Goal: Communication & Community: Ask a question

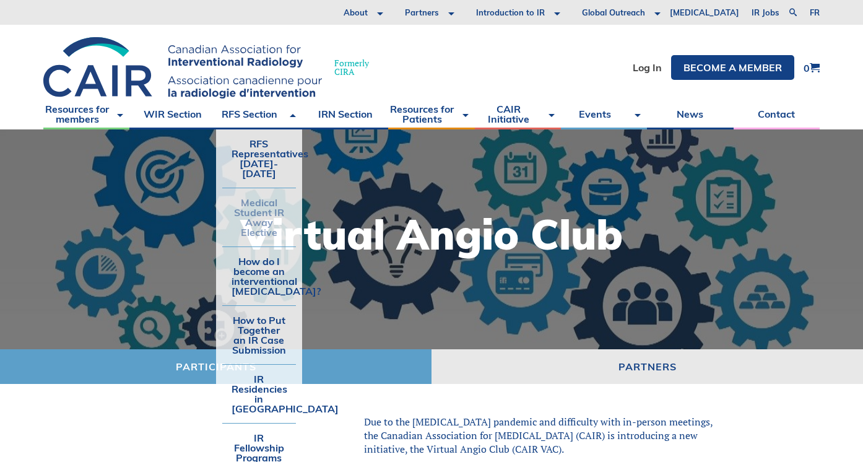
click at [265, 212] on link "Medical Student IR Away Elective" at bounding box center [259, 217] width 74 height 58
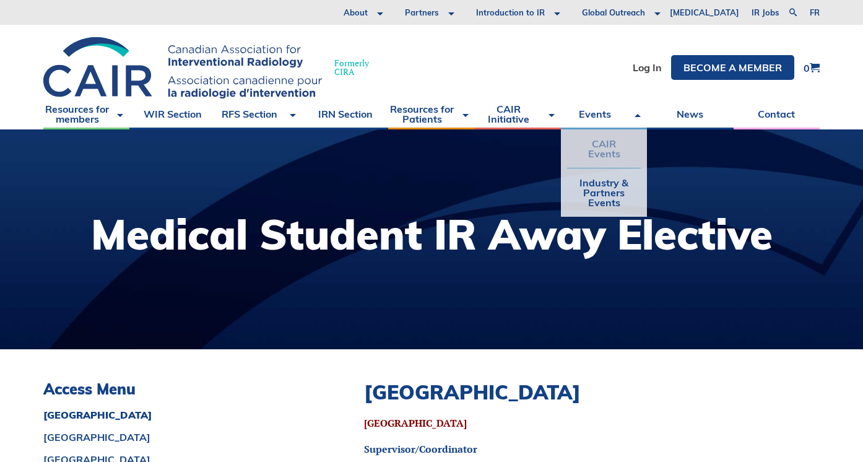
click at [598, 157] on link "CAIR Events" at bounding box center [604, 148] width 74 height 38
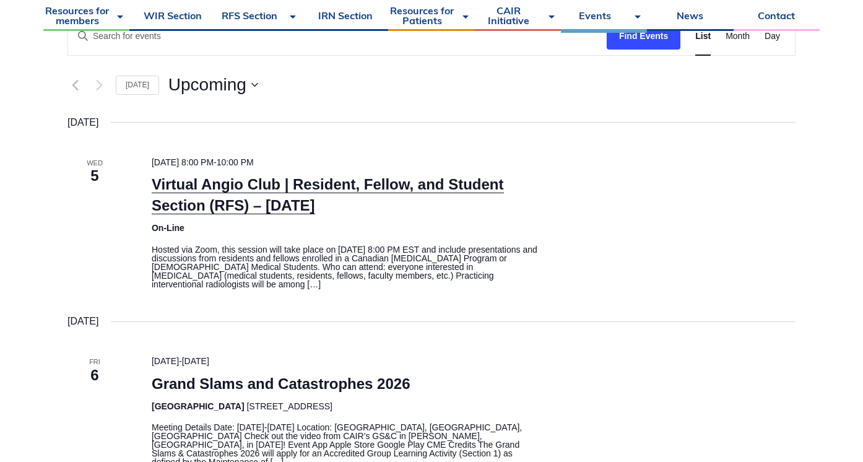
scroll to position [264, 0]
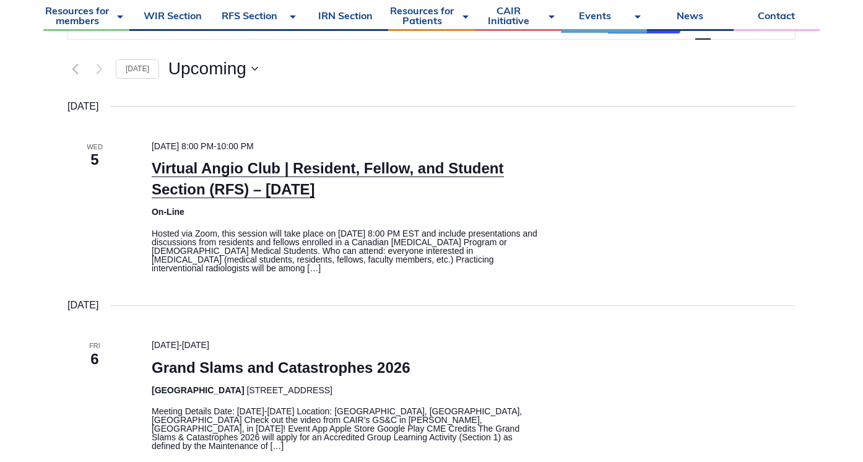
click at [193, 186] on link "Virtual Angio Club | Resident, Fellow, and Student Section (RFS) – [DATE]" at bounding box center [328, 179] width 352 height 38
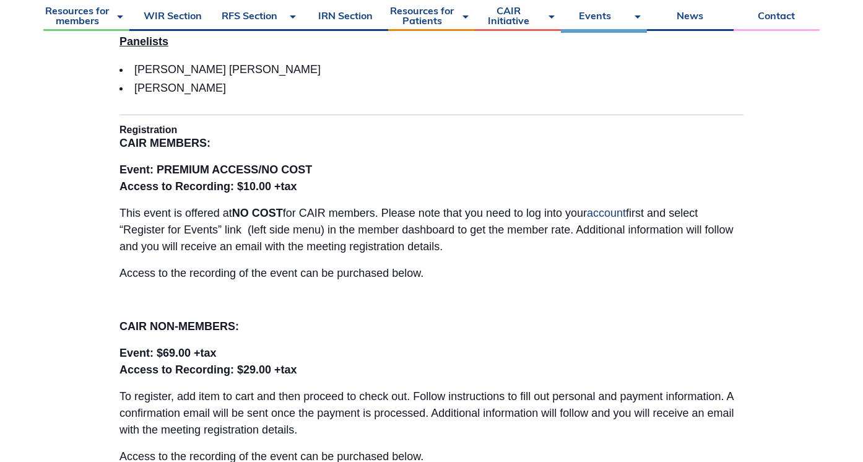
scroll to position [888, 0]
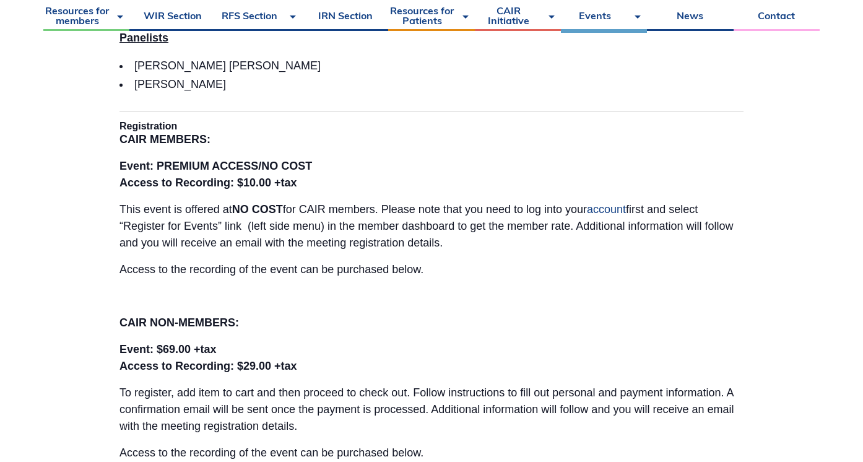
click at [603, 213] on link "account" at bounding box center [606, 209] width 39 height 12
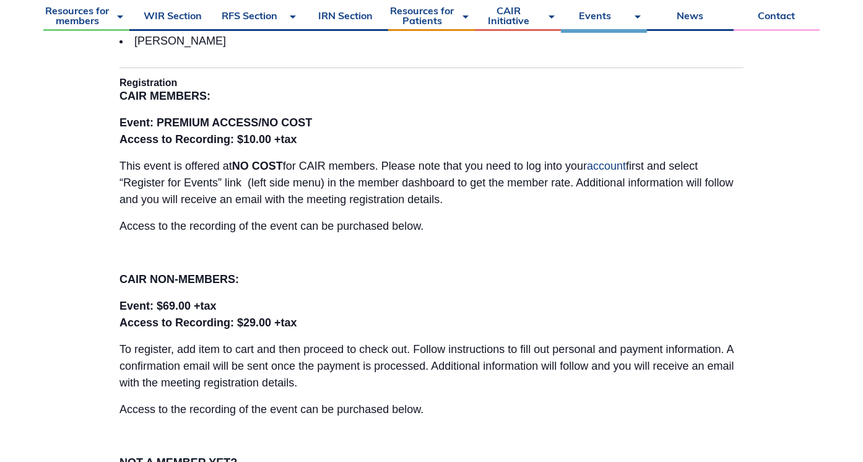
scroll to position [935, 0]
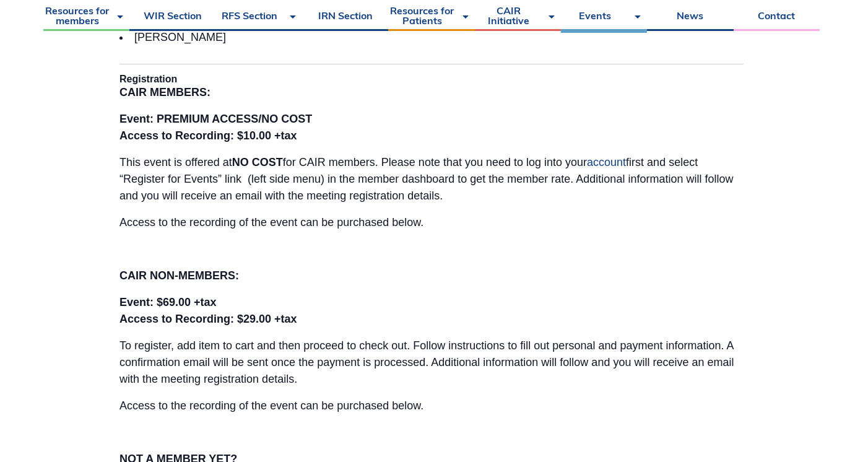
drag, startPoint x: 234, startPoint y: 162, endPoint x: 254, endPoint y: 166, distance: 21.0
click at [255, 166] on p "This event is offered at NO COST for CAIR members. Please note that you need to…" at bounding box center [431, 179] width 624 height 50
click at [603, 161] on link "account" at bounding box center [606, 162] width 39 height 12
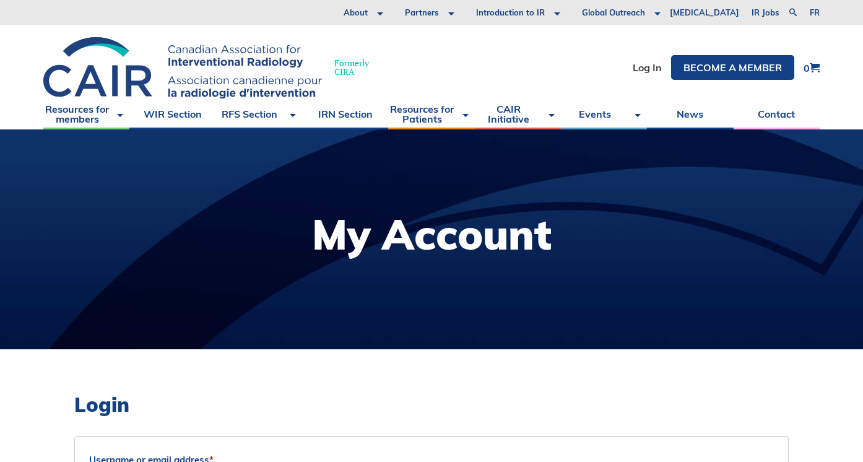
click at [638, 79] on li "Log In" at bounding box center [646, 67] width 29 height 25
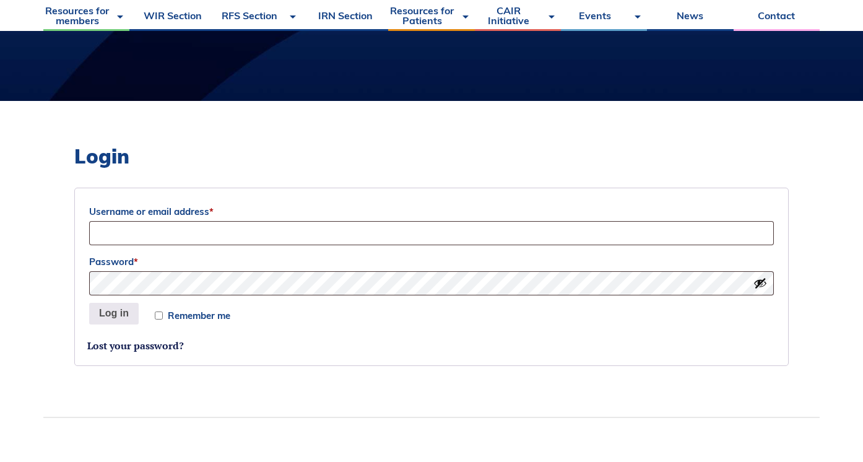
scroll to position [305, 0]
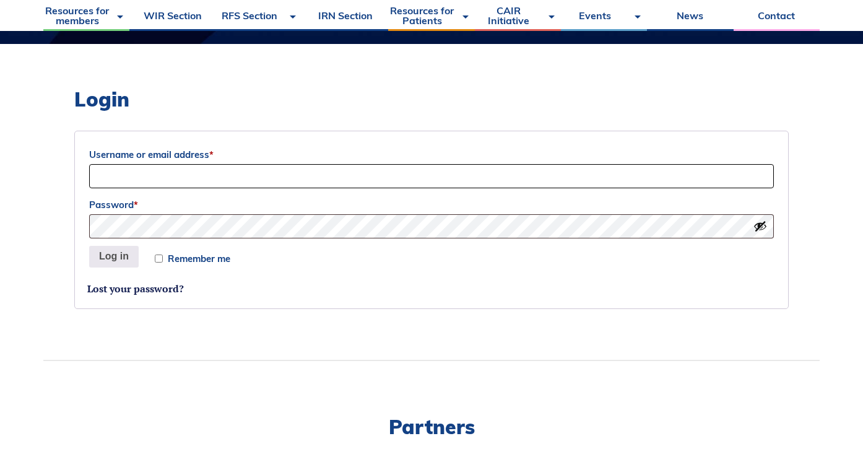
type input "fza921@usask.ca"
click at [113, 256] on button "Log in" at bounding box center [114, 257] width 50 height 22
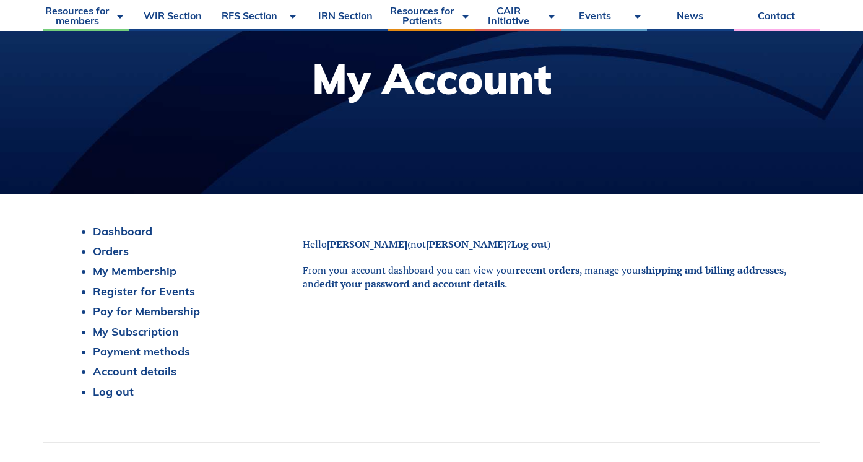
scroll to position [184, 0]
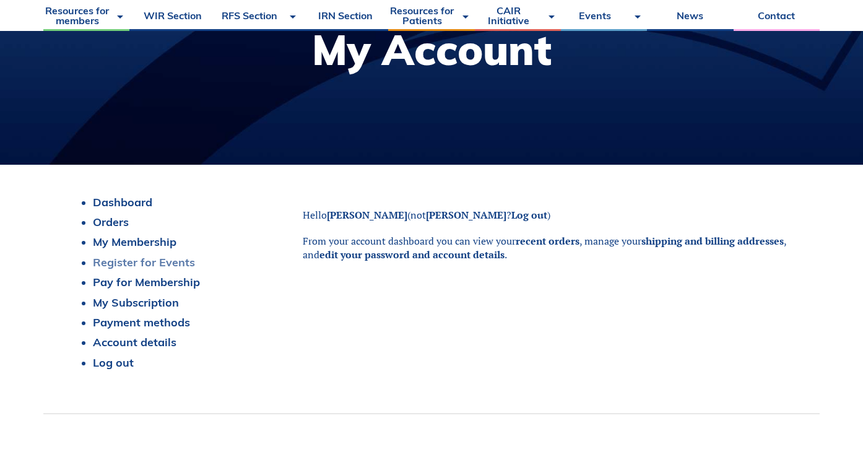
click at [177, 260] on link "Register for Events" at bounding box center [144, 262] width 102 height 14
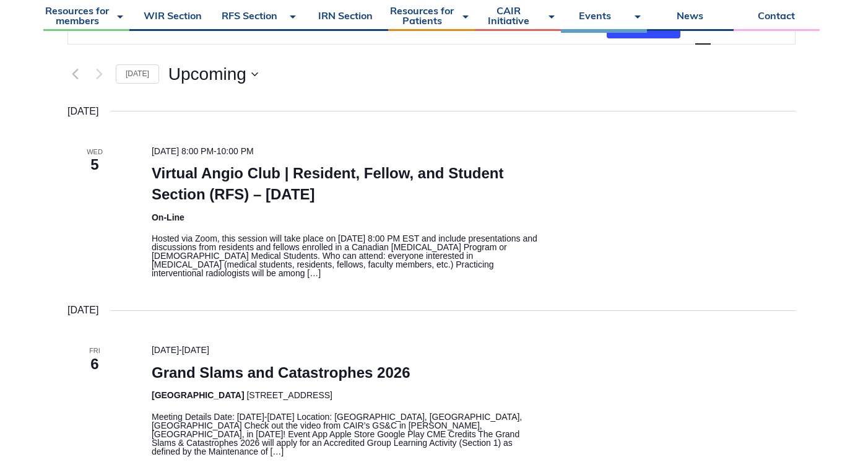
scroll to position [183, 0]
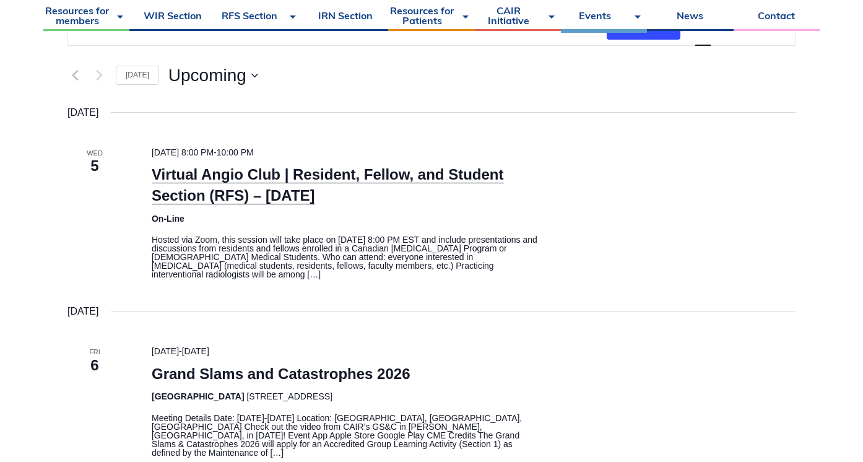
click at [332, 195] on link "Virtual Angio Club | Resident, Fellow, and Student Section (RFS) – [DATE]" at bounding box center [328, 185] width 352 height 38
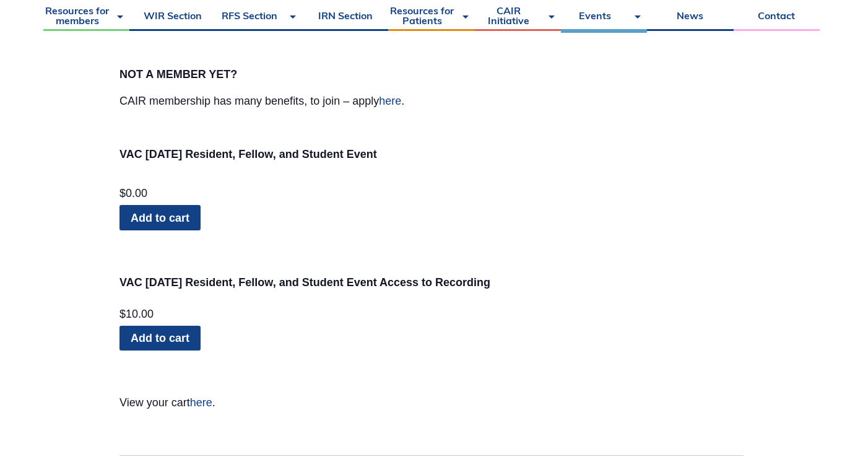
scroll to position [1318, 0]
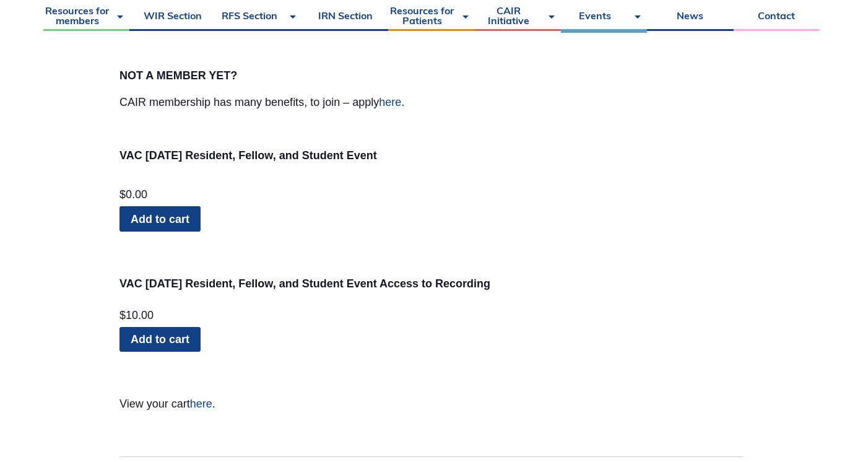
click at [162, 211] on link "Add to cart" at bounding box center [159, 218] width 81 height 25
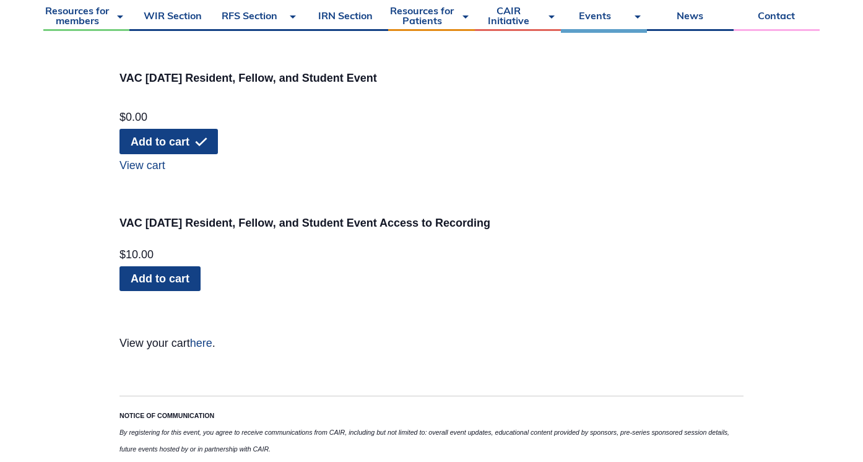
scroll to position [1386, 0]
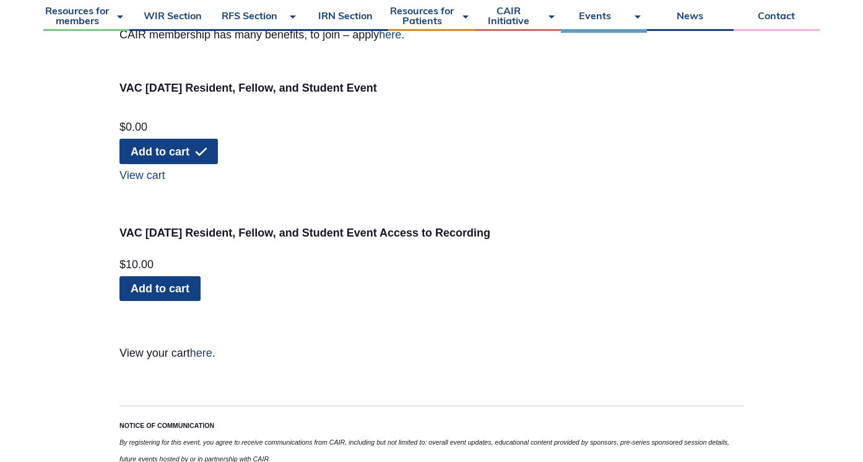
click at [146, 178] on link "View cart" at bounding box center [427, 172] width 616 height 17
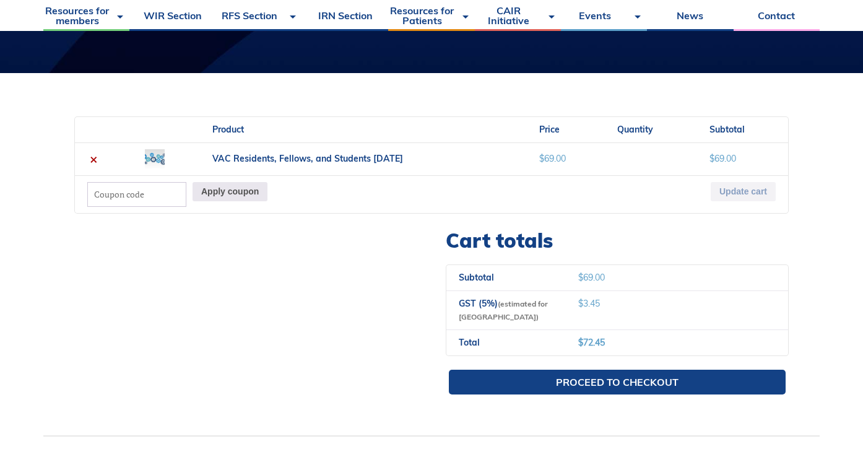
scroll to position [253, 0]
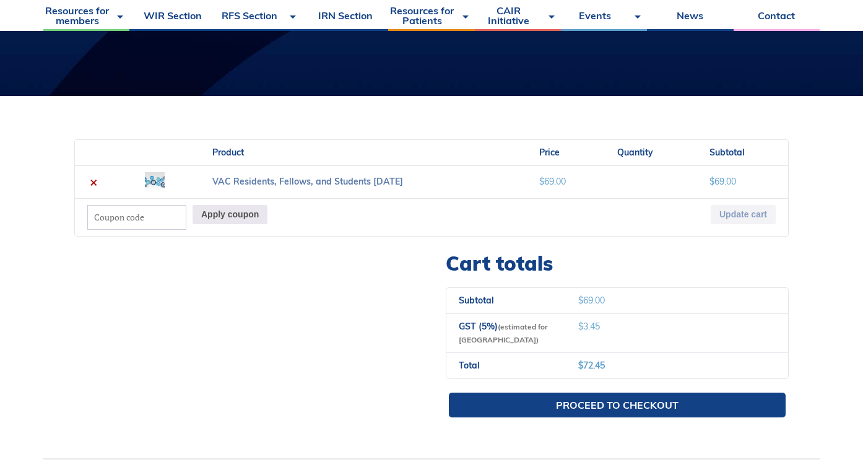
click at [261, 184] on link "VAC Residents, Fellows, and Students [DATE]" at bounding box center [307, 181] width 191 height 11
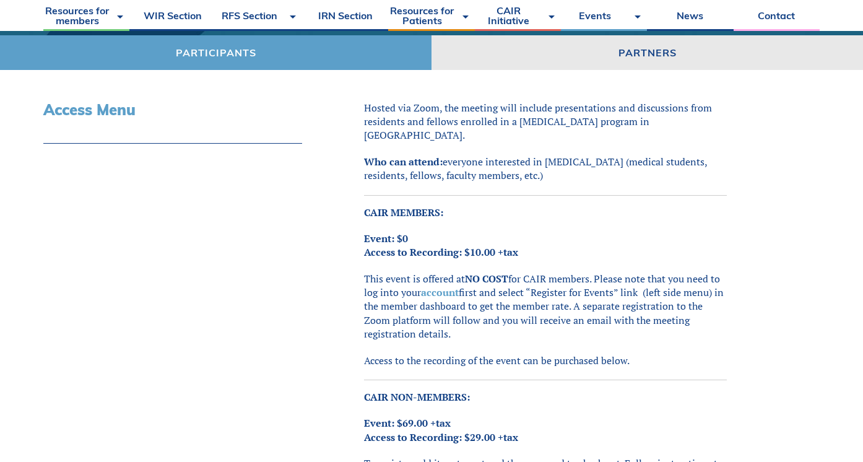
scroll to position [316, 0]
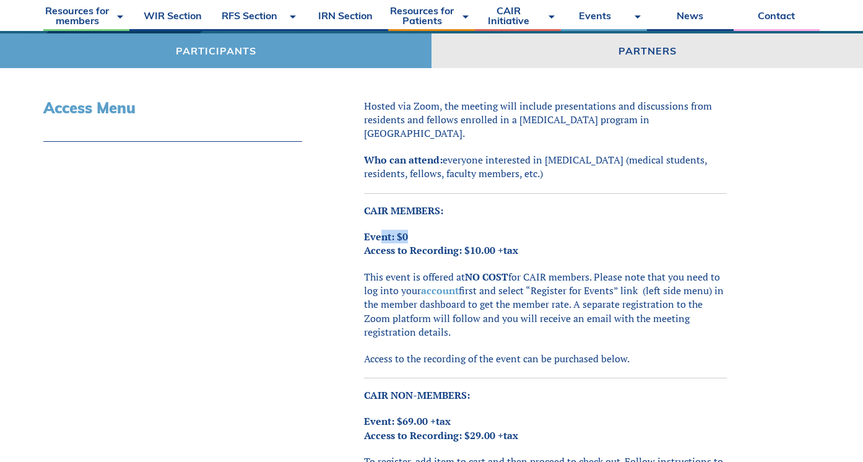
drag, startPoint x: 380, startPoint y: 221, endPoint x: 415, endPoint y: 221, distance: 34.7
click at [415, 230] on p "Event: $0 Access to Recording: $10.00 +tax" at bounding box center [545, 244] width 363 height 28
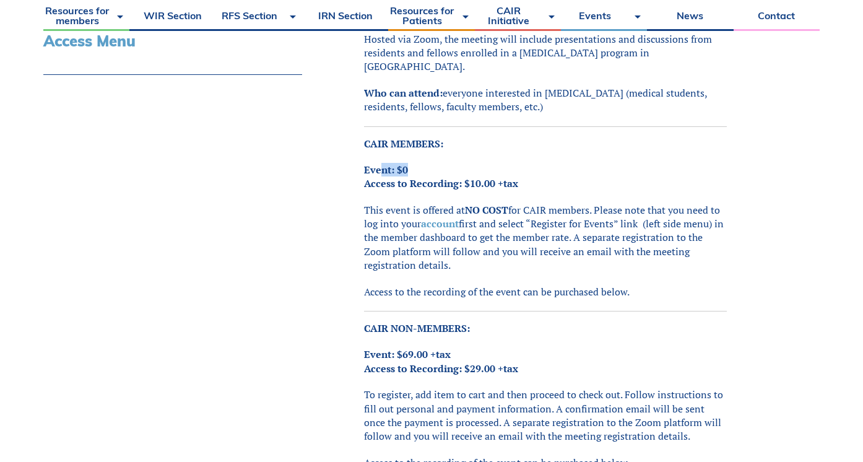
scroll to position [426, 0]
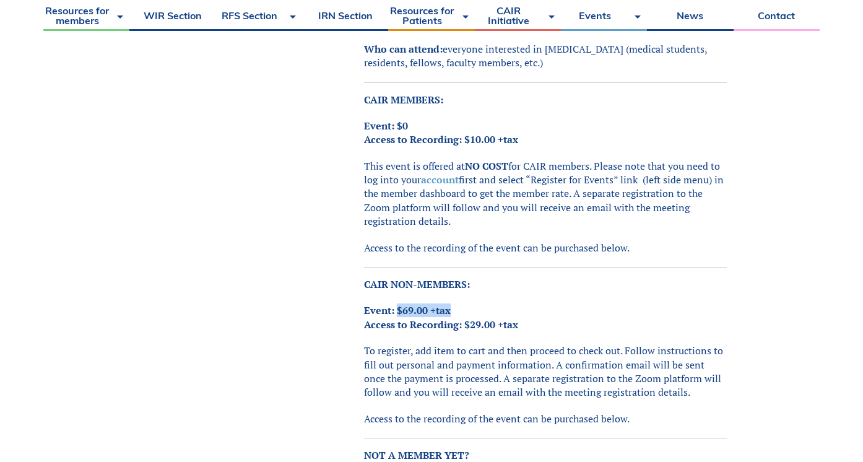
drag, startPoint x: 400, startPoint y: 292, endPoint x: 459, endPoint y: 292, distance: 58.8
click at [459, 303] on strong "Event: $69.00 +tax Access to Recording: $29.00 +tax" at bounding box center [441, 316] width 154 height 27
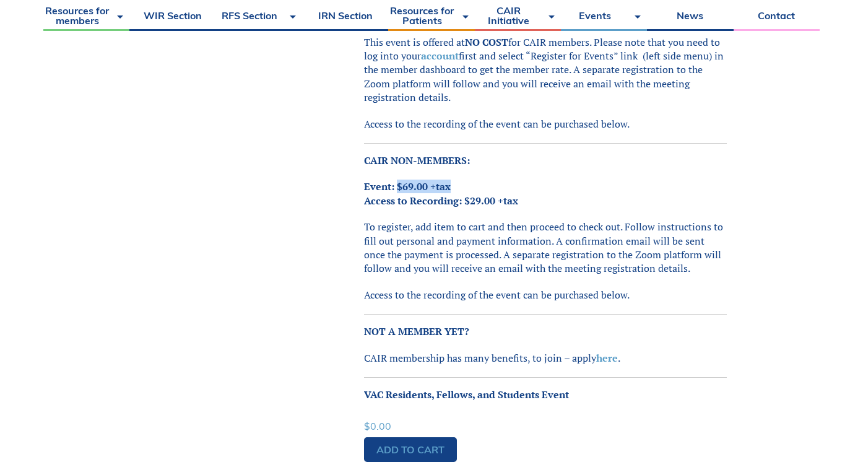
scroll to position [560, 0]
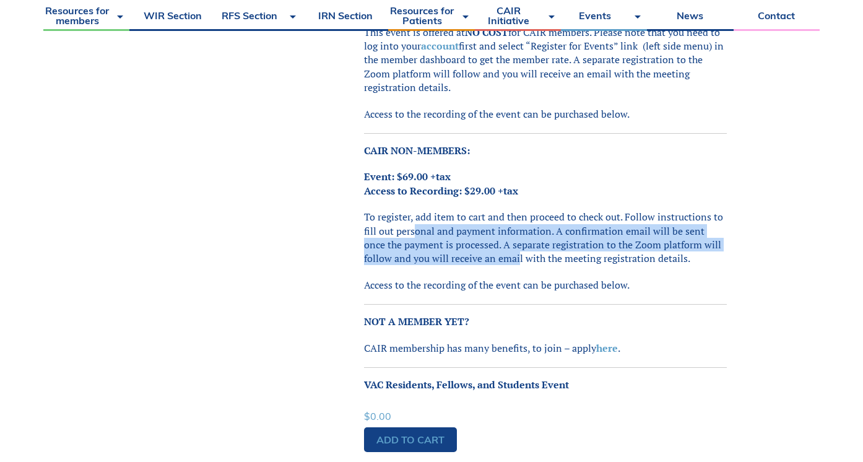
drag, startPoint x: 413, startPoint y: 212, endPoint x: 488, endPoint y: 236, distance: 78.5
click at [488, 236] on p "To register, add item to cart and then proceed to check out. Follow instruction…" at bounding box center [545, 238] width 363 height 56
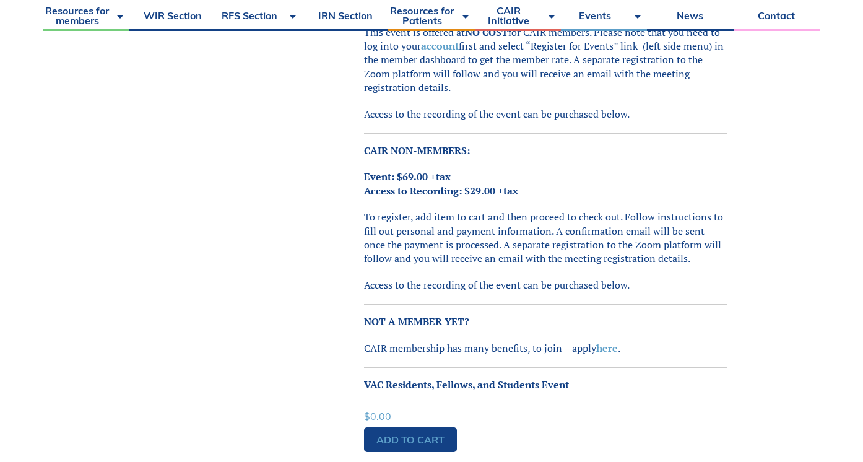
click at [488, 235] on p "To register, add item to cart and then proceed to check out. Follow instruction…" at bounding box center [545, 238] width 363 height 56
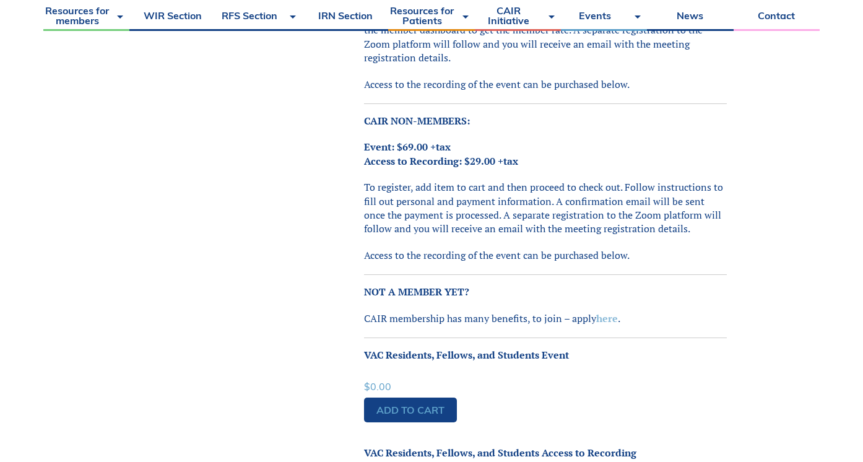
scroll to position [681, 0]
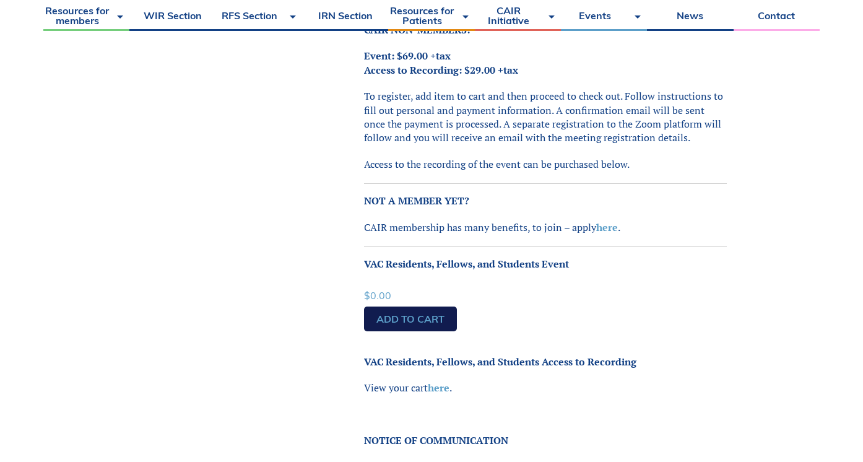
click at [399, 306] on link "Add to cart" at bounding box center [410, 318] width 93 height 25
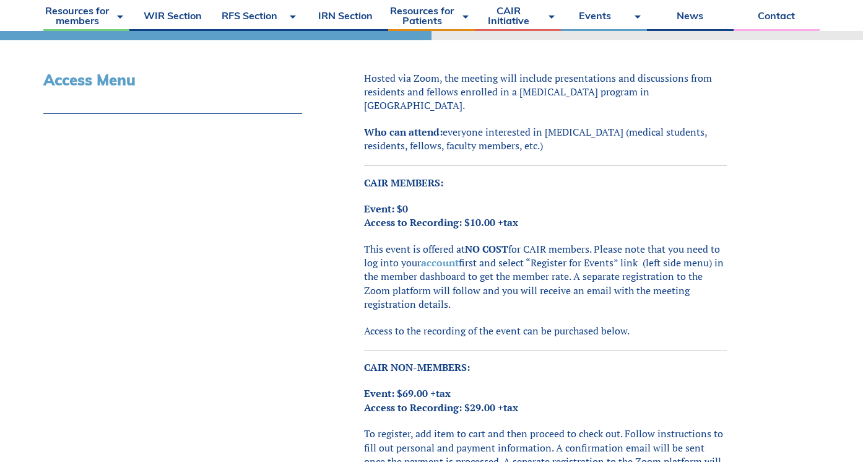
scroll to position [436, 0]
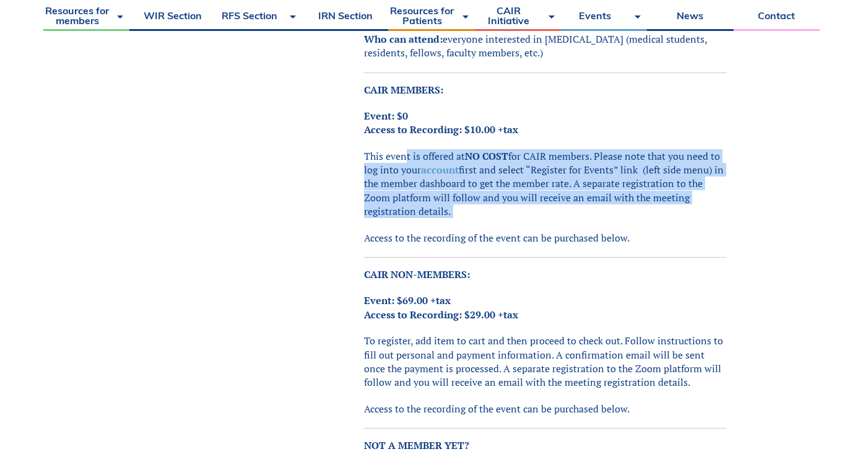
drag, startPoint x: 405, startPoint y: 137, endPoint x: 470, endPoint y: 213, distance: 100.5
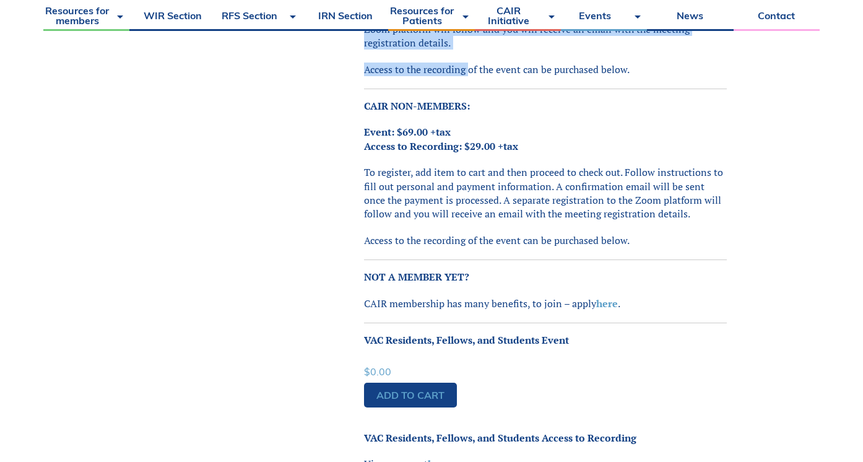
scroll to position [675, 0]
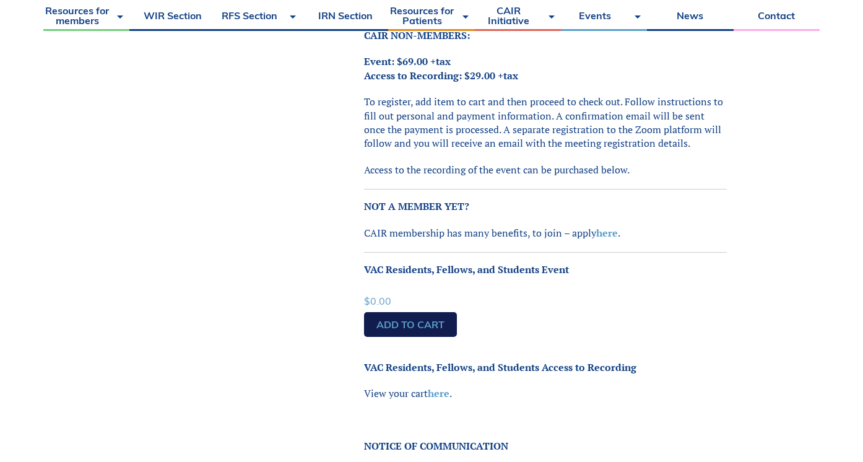
click at [433, 312] on link "Add to cart" at bounding box center [410, 324] width 93 height 25
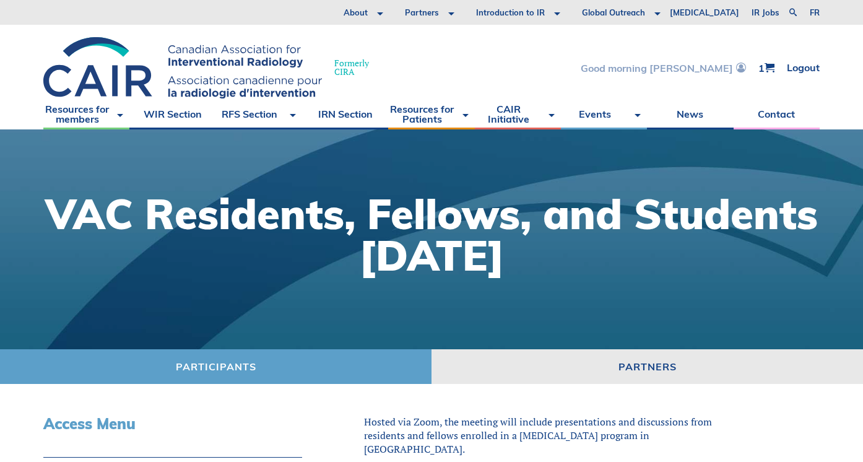
click at [723, 64] on link "Good morning [PERSON_NAME]" at bounding box center [662, 67] width 165 height 11
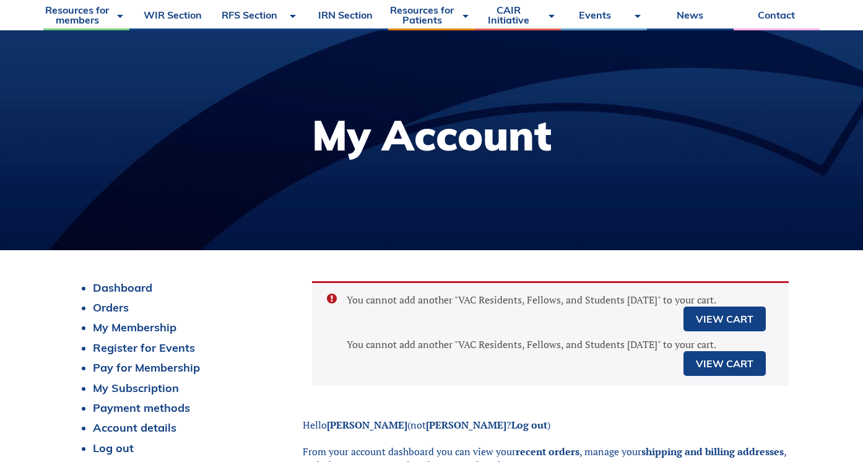
scroll to position [250, 0]
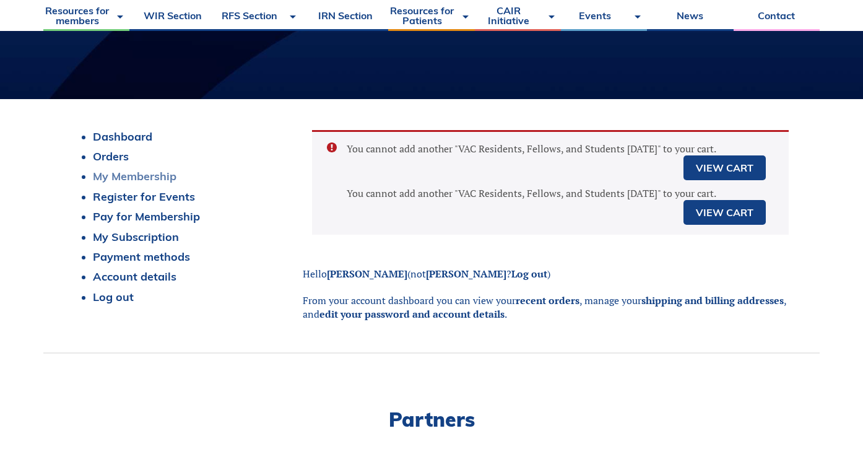
click at [170, 176] on link "My Membership" at bounding box center [135, 176] width 84 height 14
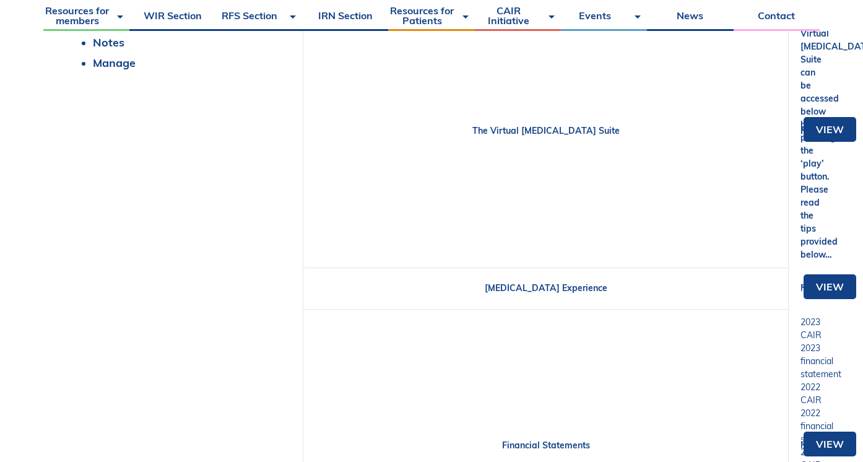
scroll to position [427, 0]
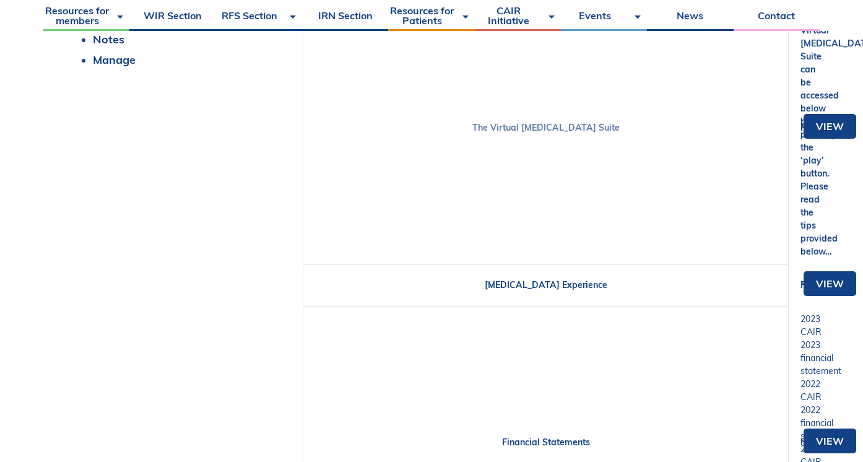
click at [522, 127] on link "The Virtual [MEDICAL_DATA] Suite" at bounding box center [545, 127] width 147 height 11
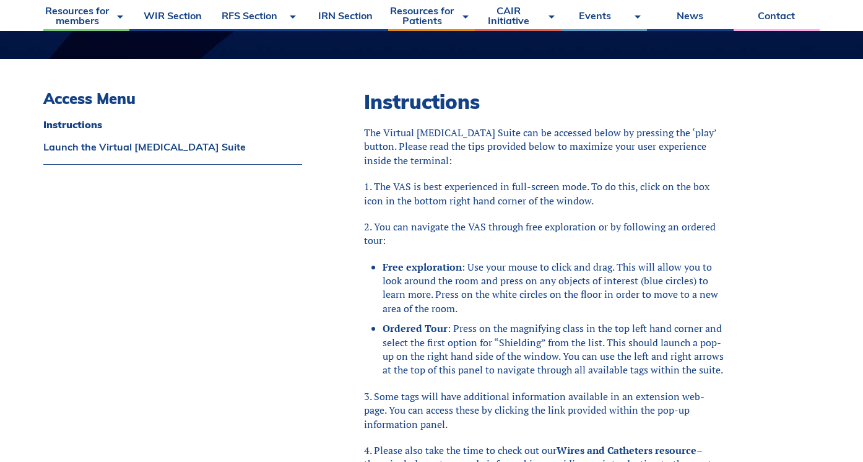
scroll to position [209, 0]
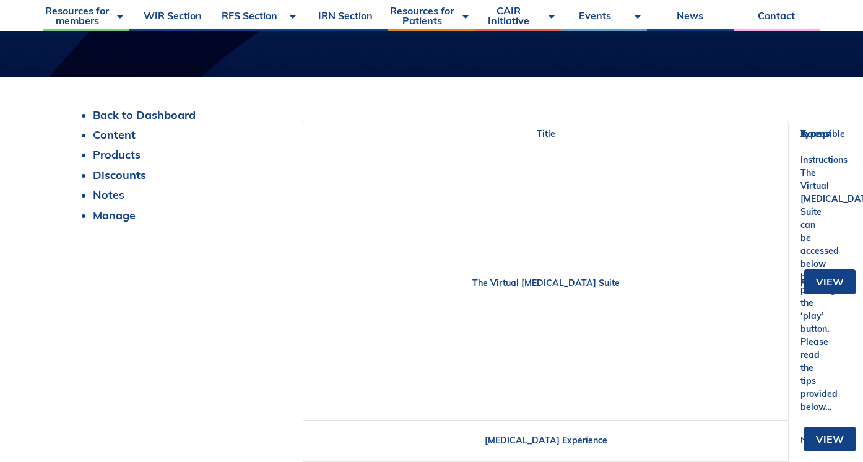
scroll to position [249, 0]
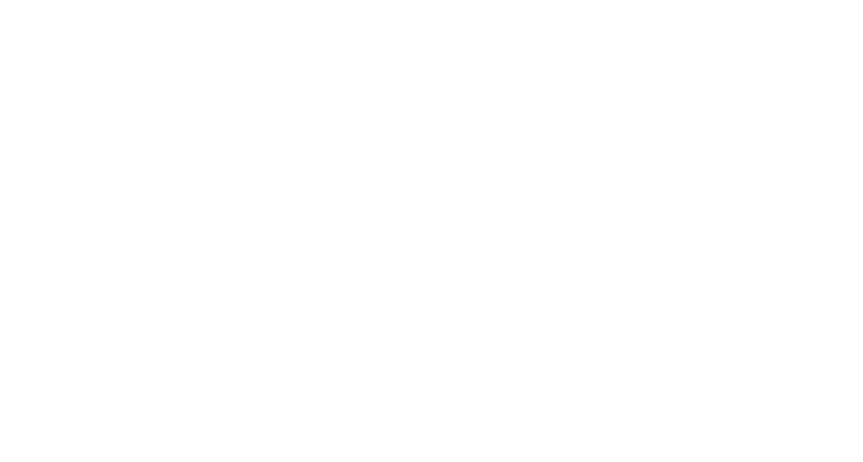
scroll to position [250, 0]
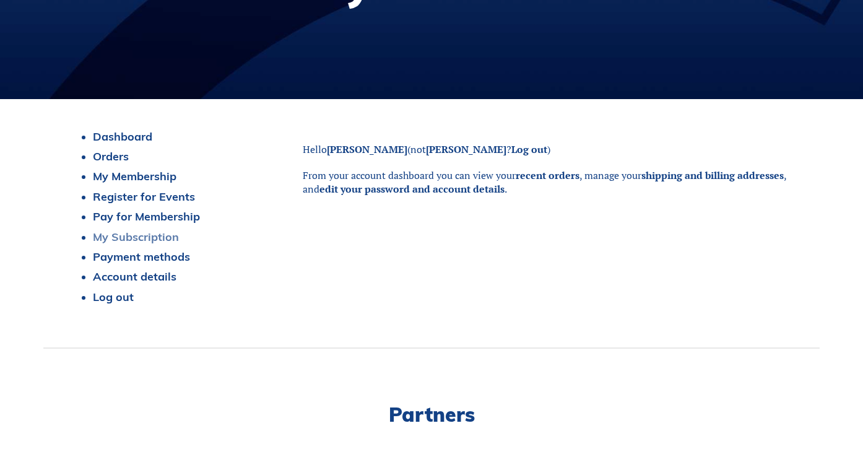
click at [130, 233] on link "My Subscription" at bounding box center [136, 237] width 86 height 14
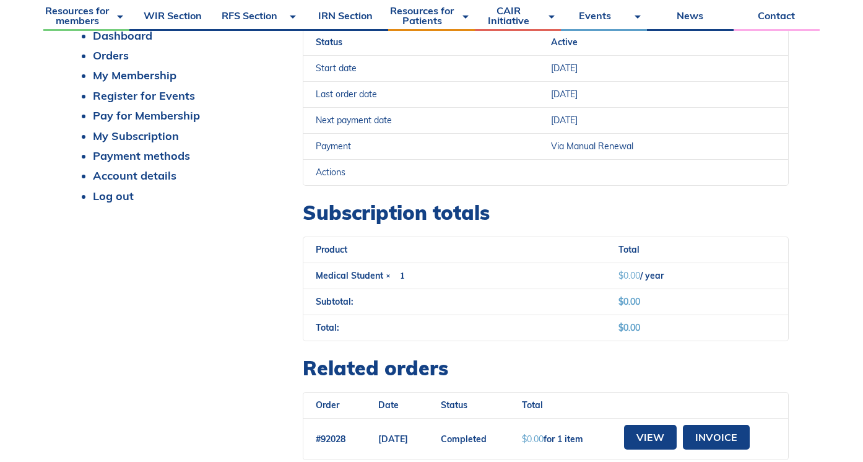
scroll to position [348, 0]
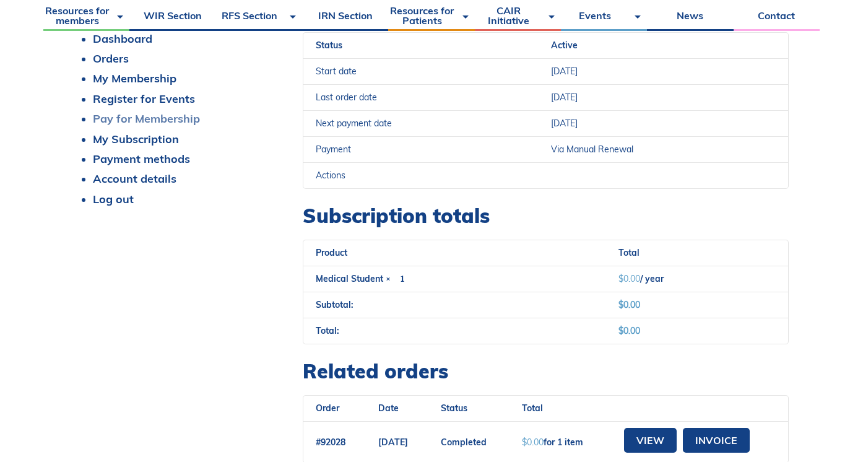
click at [167, 116] on link "Pay for Membership" at bounding box center [146, 118] width 107 height 14
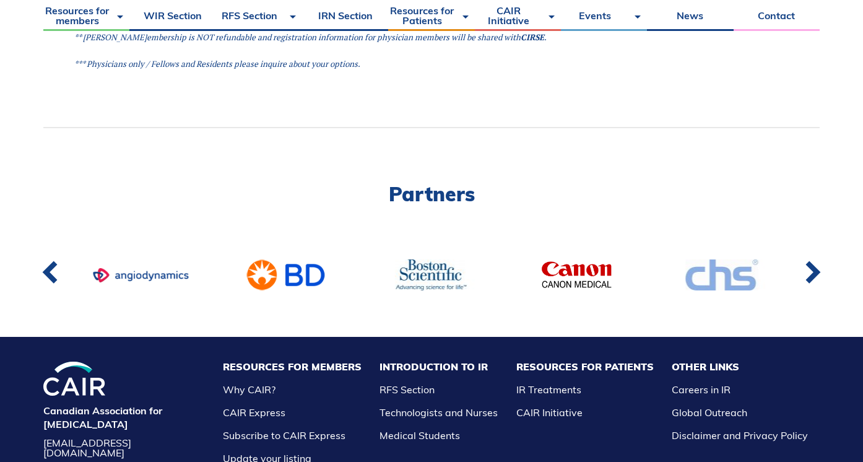
scroll to position [2194, 0]
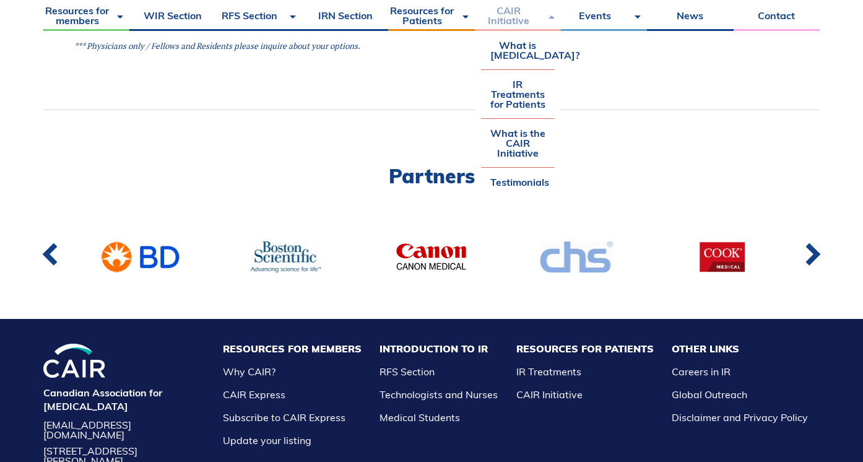
click at [512, 17] on link "CAIR Initiative" at bounding box center [518, 15] width 86 height 31
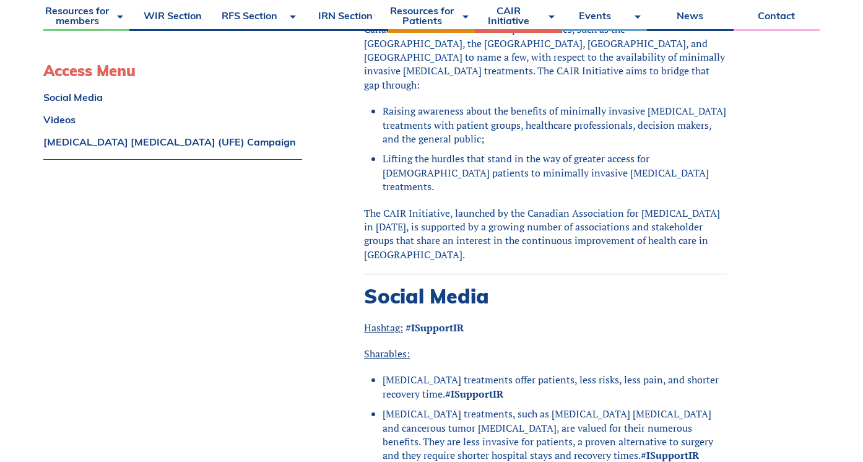
scroll to position [523, 0]
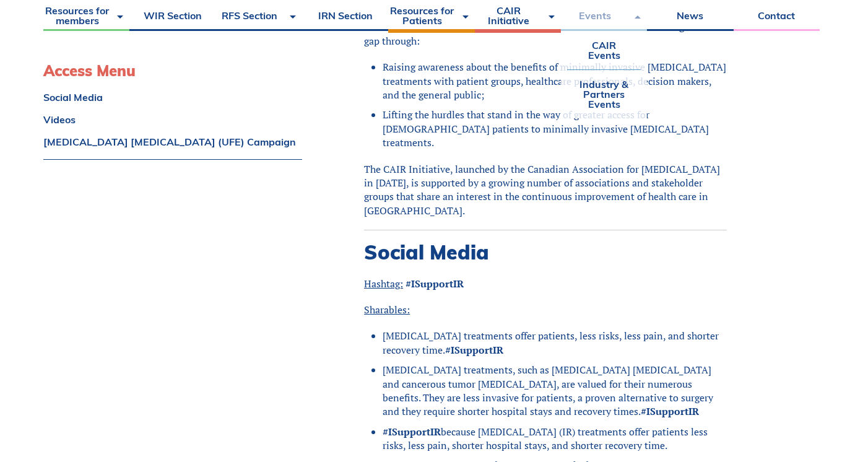
click at [588, 17] on link "Events" at bounding box center [604, 15] width 86 height 31
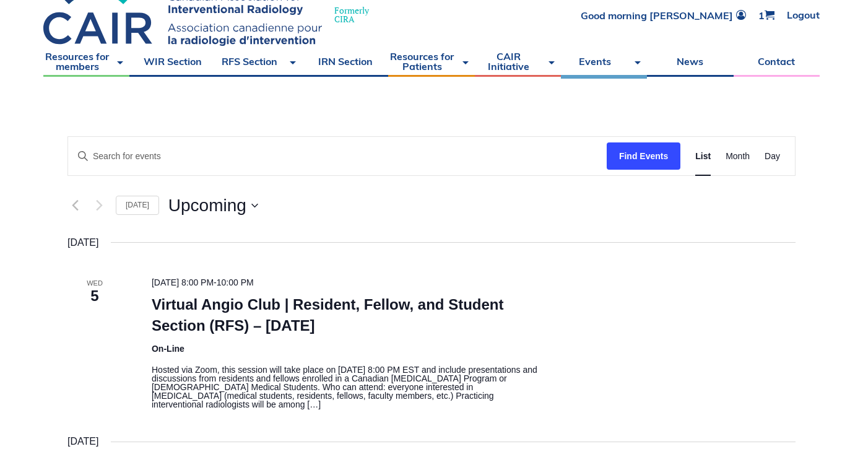
scroll to position [65, 0]
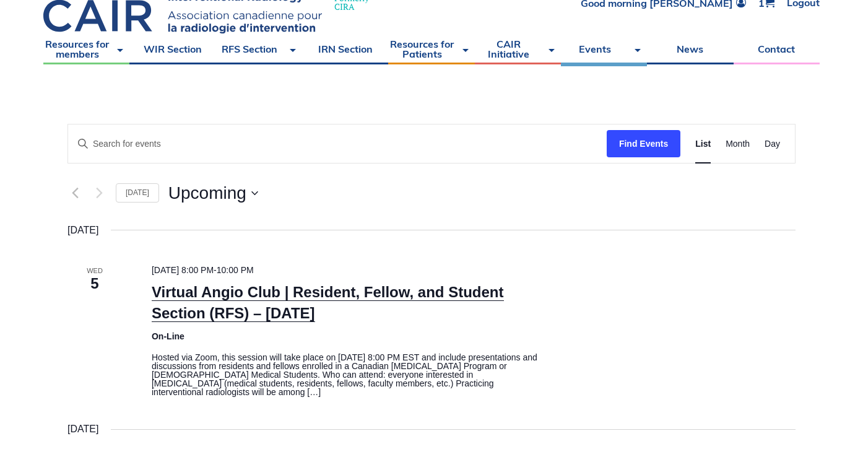
click at [324, 285] on link "Virtual Angio Club | Resident, Fellow, and Student Section (RFS) – [DATE]" at bounding box center [328, 302] width 352 height 38
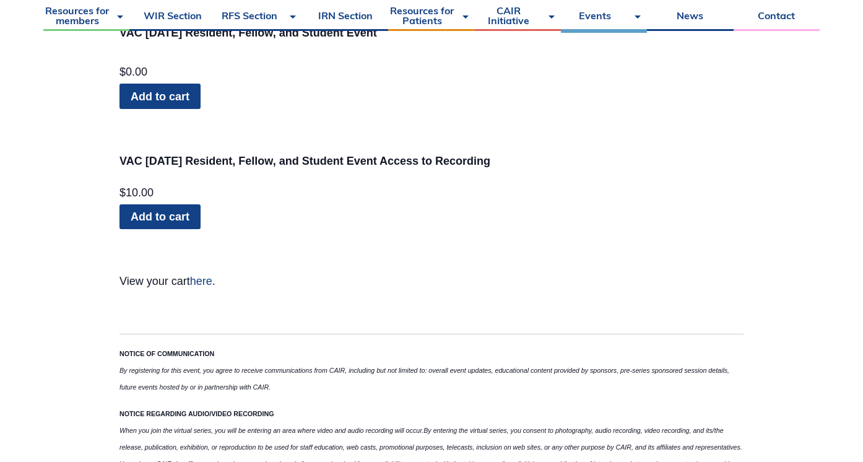
scroll to position [1410, 0]
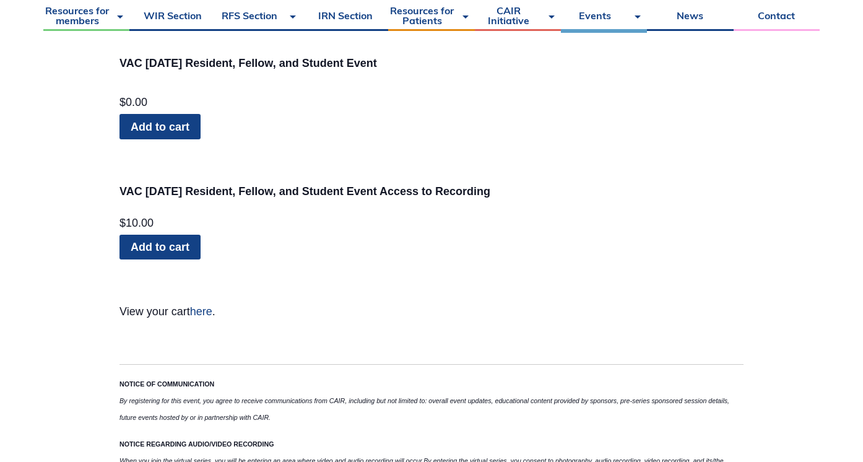
click at [151, 134] on link "Add to cart" at bounding box center [159, 126] width 81 height 25
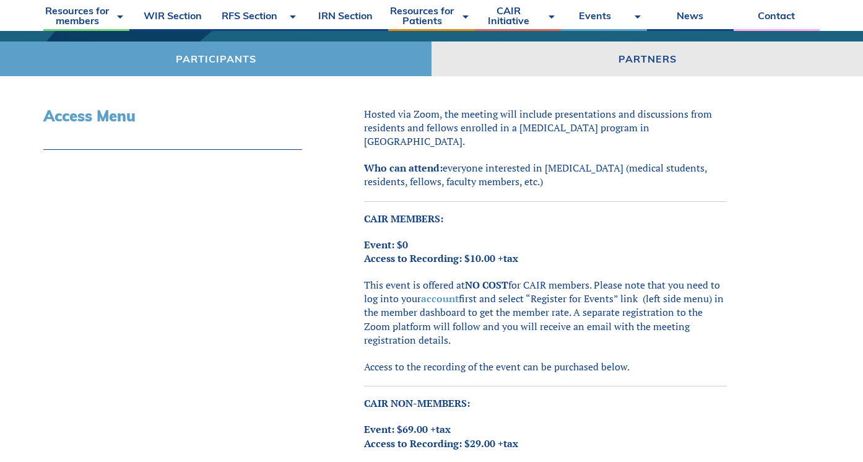
scroll to position [309, 0]
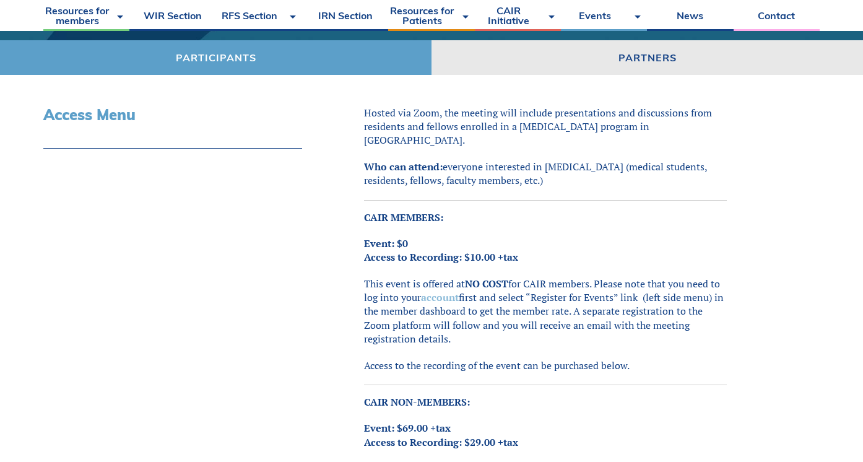
click at [459, 290] on link "account" at bounding box center [440, 297] width 38 height 14
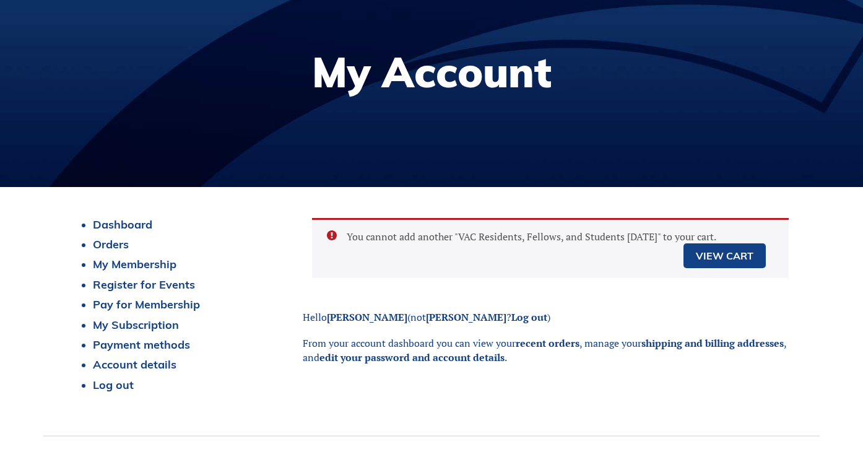
scroll to position [196, 0]
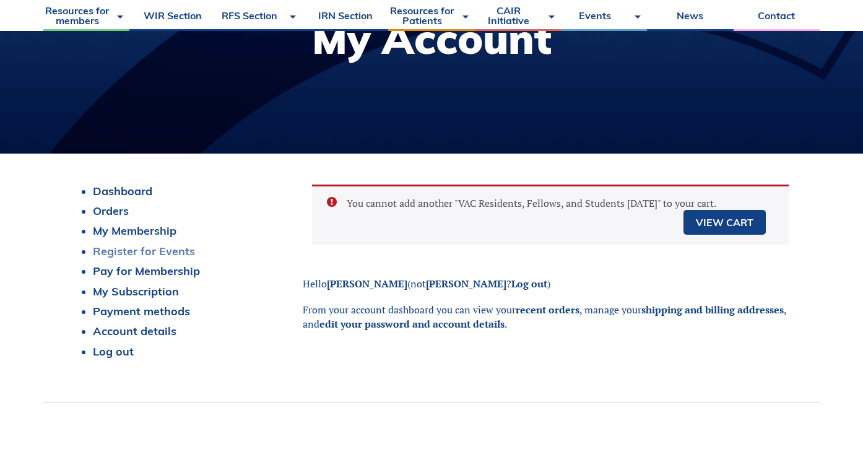
click at [165, 246] on link "Register for Events" at bounding box center [144, 251] width 102 height 14
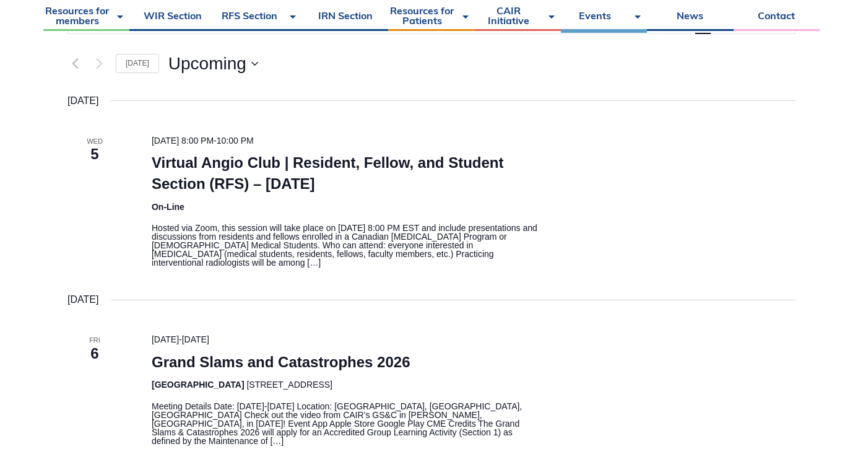
scroll to position [66, 0]
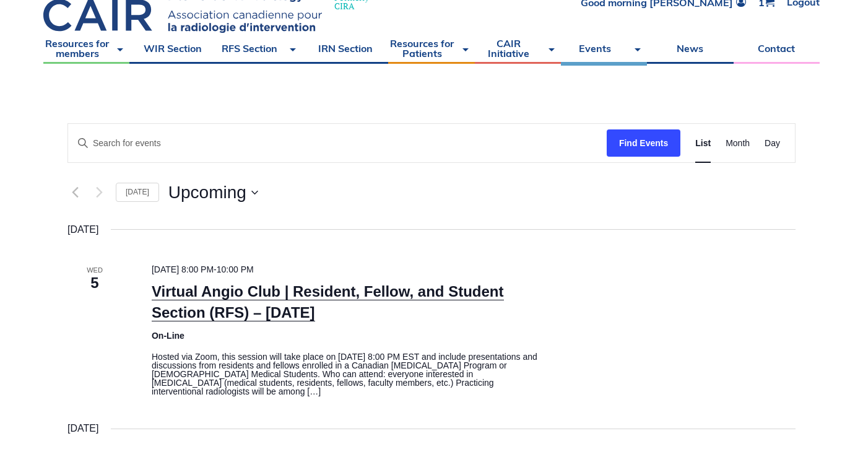
click at [321, 283] on link "Virtual Angio Club | Resident, Fellow, and Student Section (RFS) – November 2025" at bounding box center [328, 302] width 352 height 38
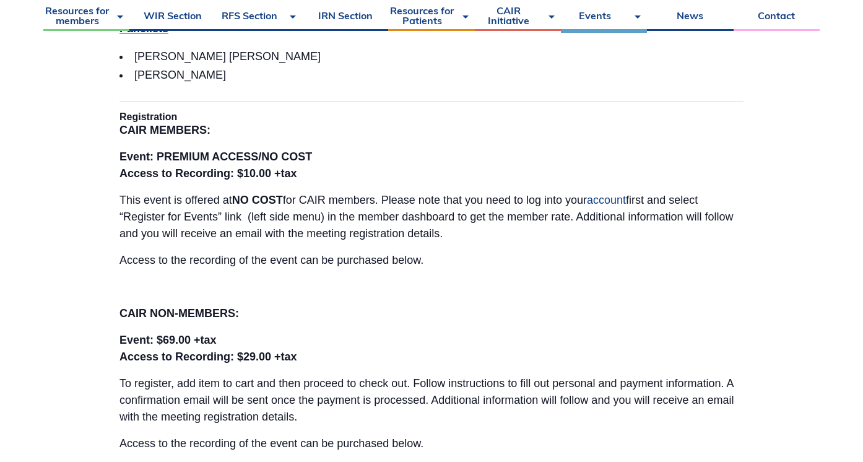
scroll to position [902, 0]
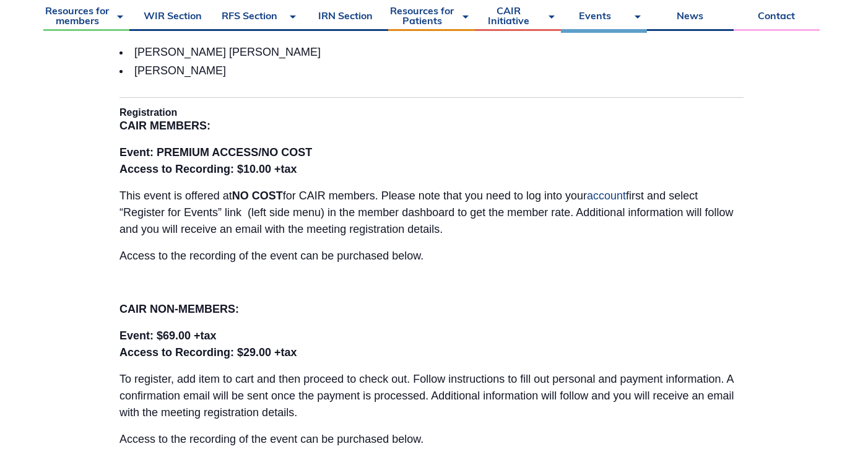
drag, startPoint x: 297, startPoint y: 207, endPoint x: 379, endPoint y: 235, distance: 86.9
click at [379, 235] on p "This event is offered at NO COST for CAIR members. Please note that you need to…" at bounding box center [431, 212] width 624 height 50
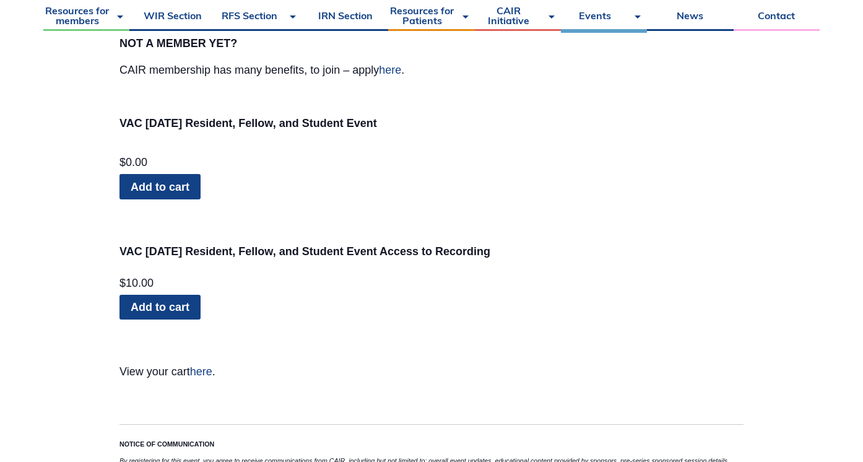
scroll to position [1351, 0]
click at [201, 371] on link "here" at bounding box center [201, 370] width 22 height 12
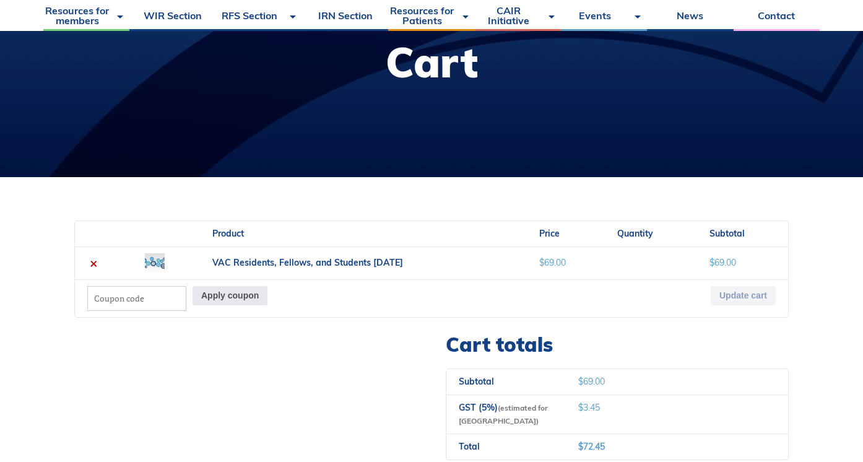
scroll to position [223, 0]
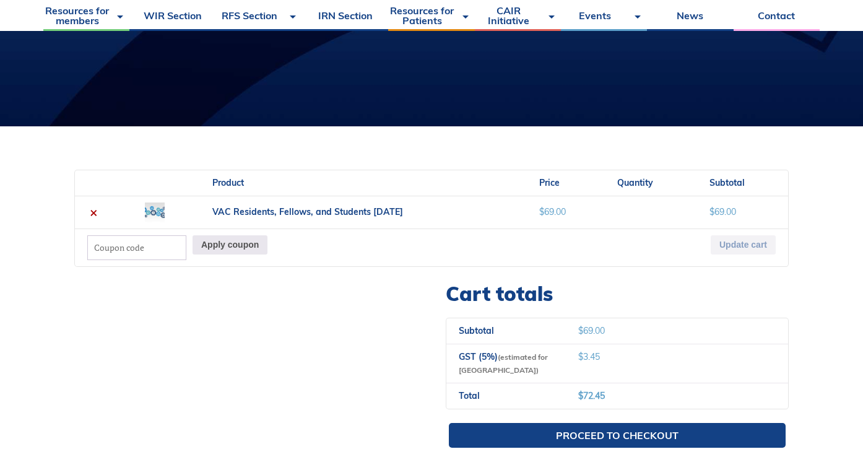
click at [166, 249] on input "Coupon:" at bounding box center [136, 247] width 99 height 25
type input "student"
click at [230, 244] on button "Apply coupon" at bounding box center [229, 244] width 75 height 19
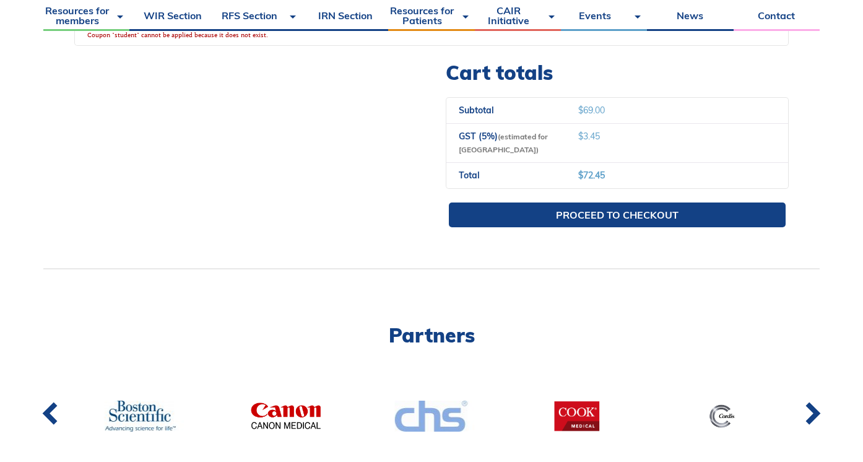
scroll to position [360, 0]
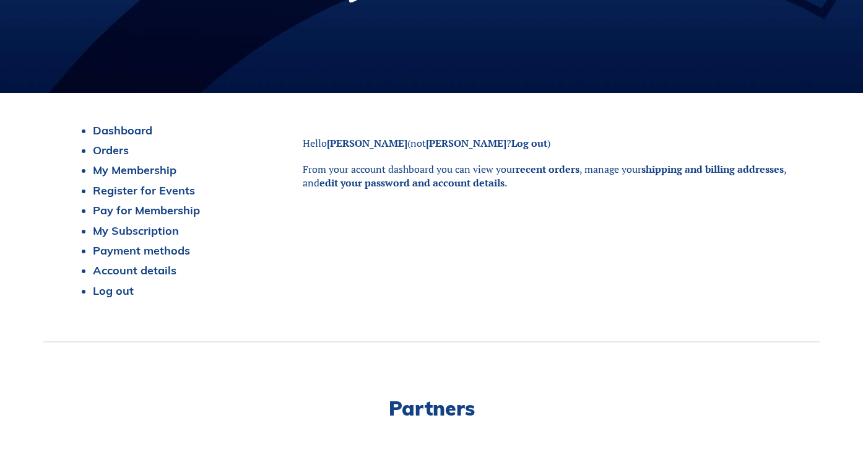
scroll to position [288, 0]
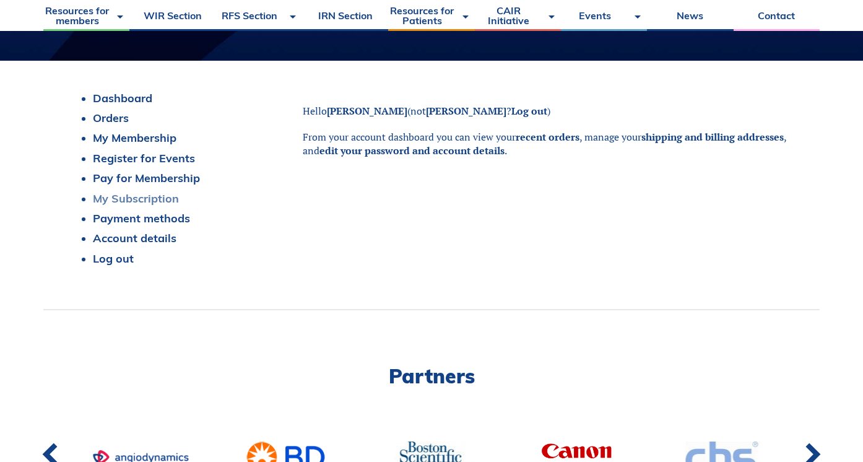
click at [110, 197] on link "My Subscription" at bounding box center [136, 198] width 86 height 14
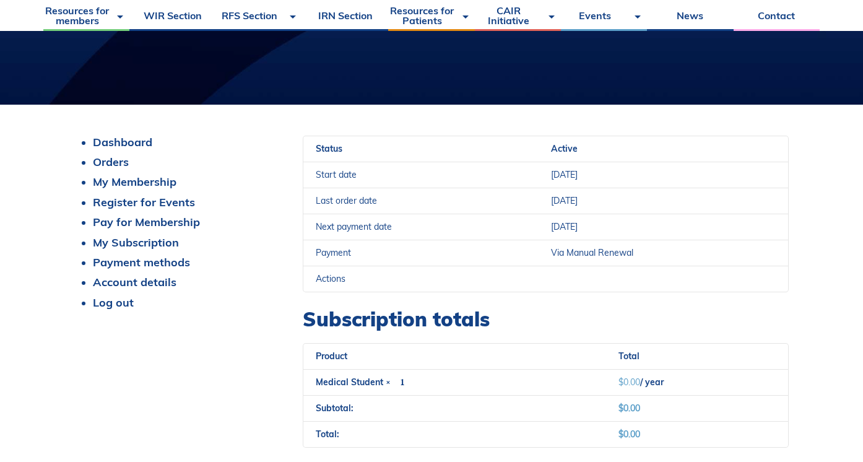
scroll to position [295, 0]
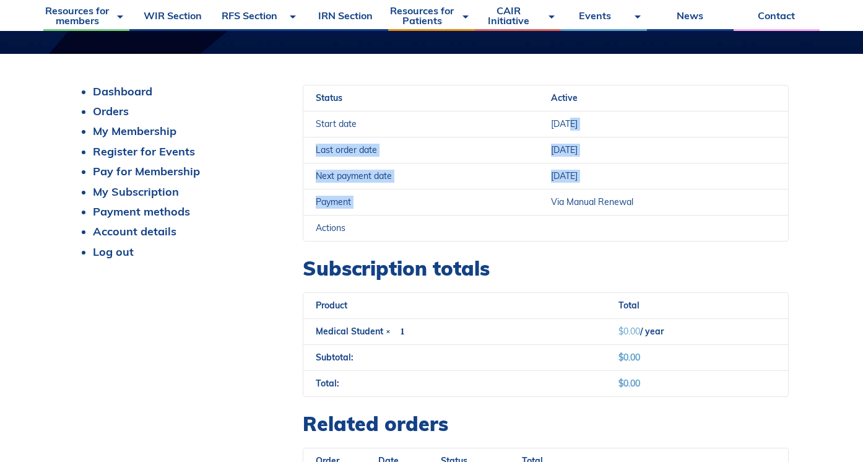
drag, startPoint x: 569, startPoint y: 122, endPoint x: 605, endPoint y: 194, distance: 80.3
click at [605, 194] on tbody "Status Active Start date 22 October 2024 Last order date 22 October 2024 Next p…" at bounding box center [545, 162] width 485 height 155
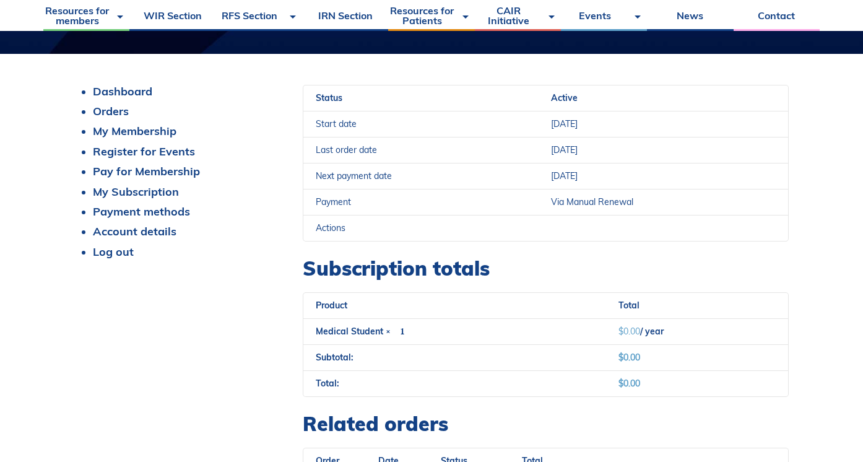
click at [604, 196] on span "Via Manual Renewal" at bounding box center [592, 201] width 82 height 11
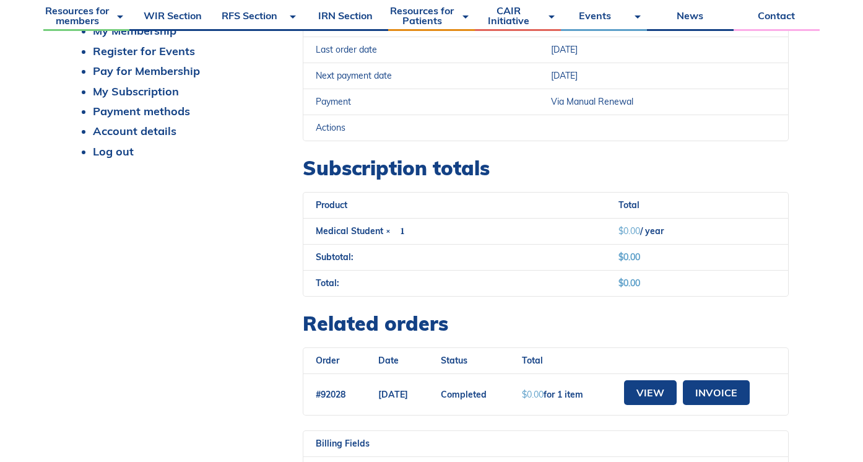
scroll to position [396, 0]
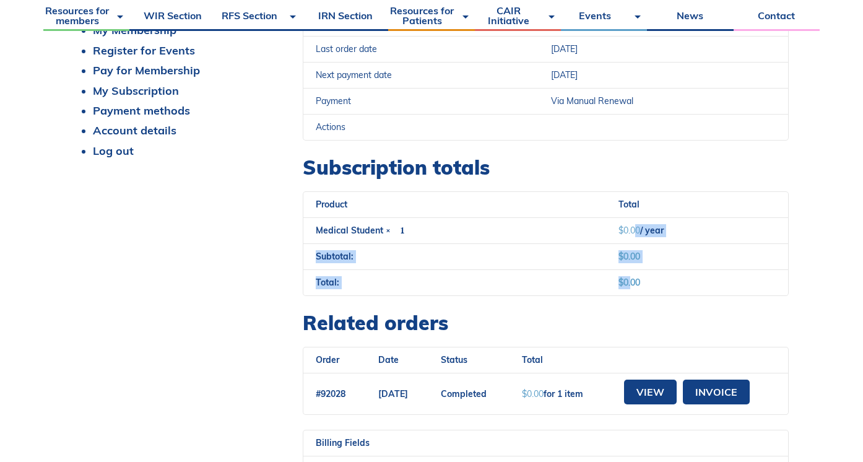
drag, startPoint x: 621, startPoint y: 229, endPoint x: 618, endPoint y: 282, distance: 53.3
click at [619, 282] on table "Product Total Medical Student × 1 $ 0.00 / year Subtotal: $ 0.00 Total: $ 0.00" at bounding box center [546, 243] width 486 height 105
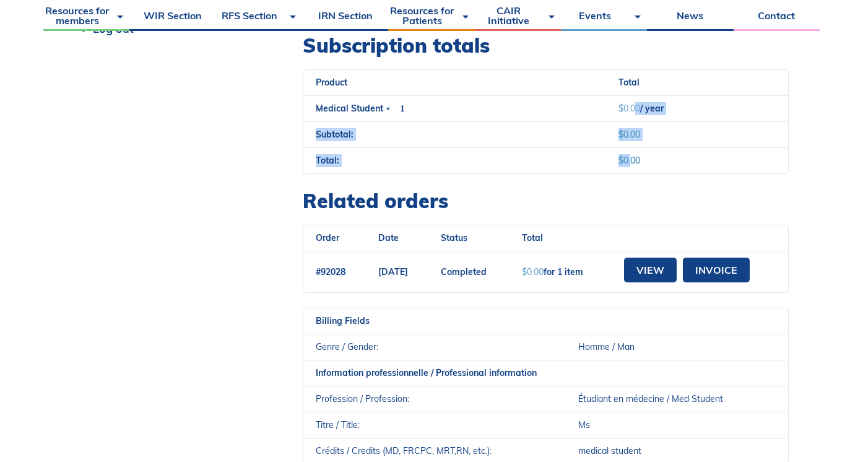
scroll to position [520, 0]
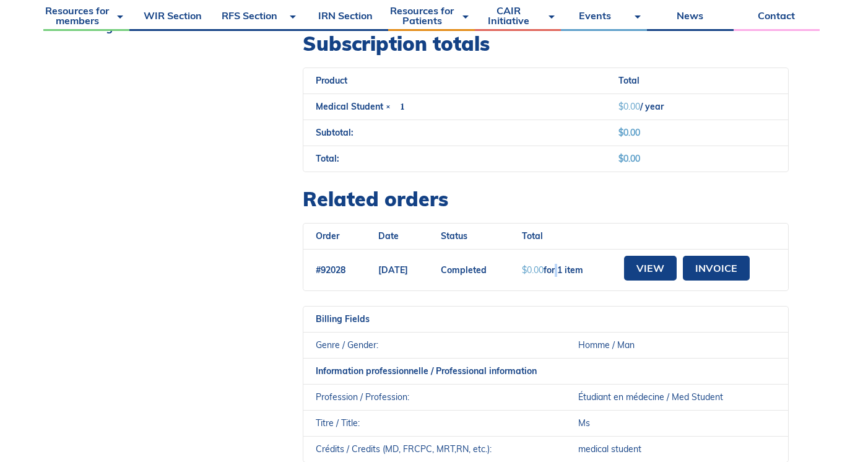
click at [579, 267] on td "$ 0.00 for 1 item" at bounding box center [558, 269] width 99 height 41
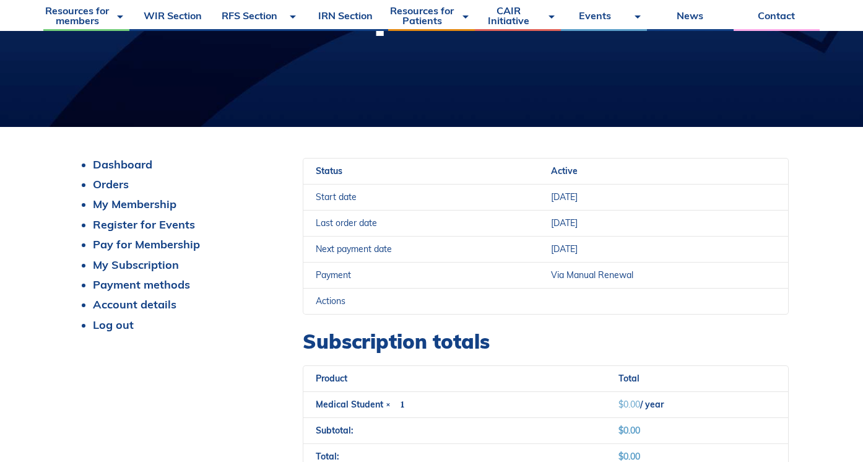
scroll to position [261, 0]
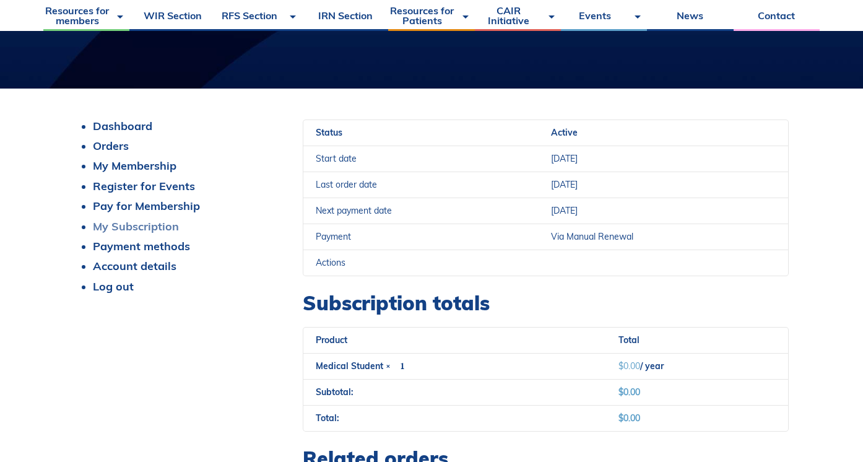
click at [114, 225] on link "My Subscription" at bounding box center [136, 226] width 86 height 14
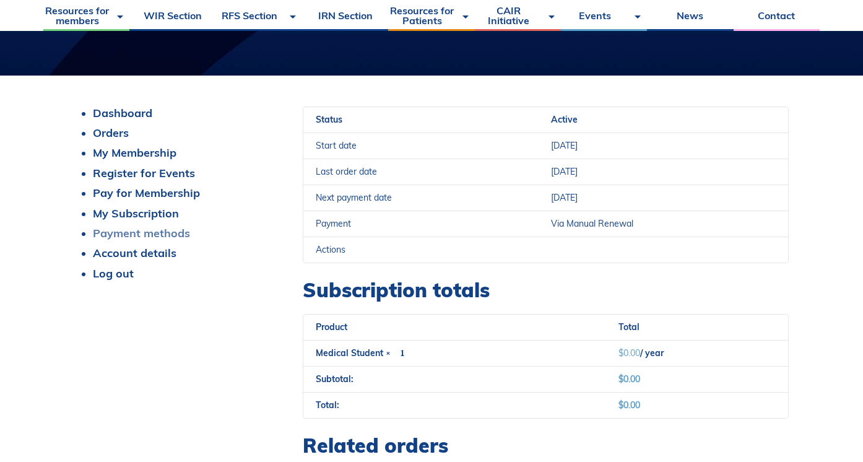
scroll to position [281, 0]
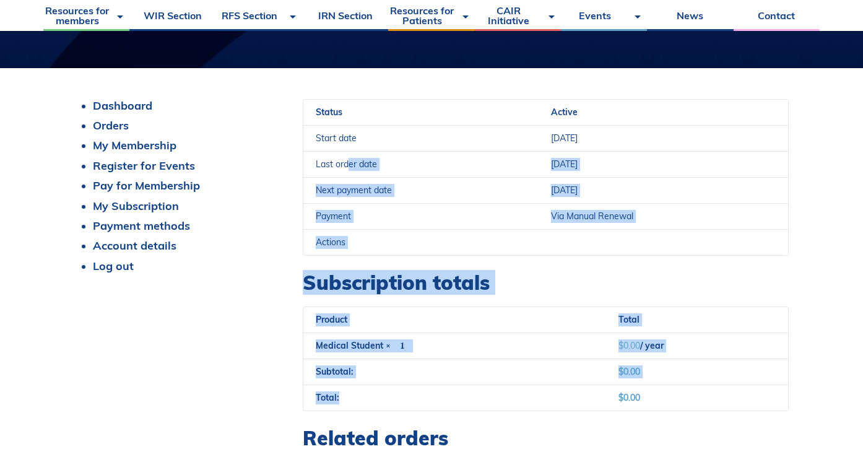
drag, startPoint x: 347, startPoint y: 169, endPoint x: 441, endPoint y: 408, distance: 256.9
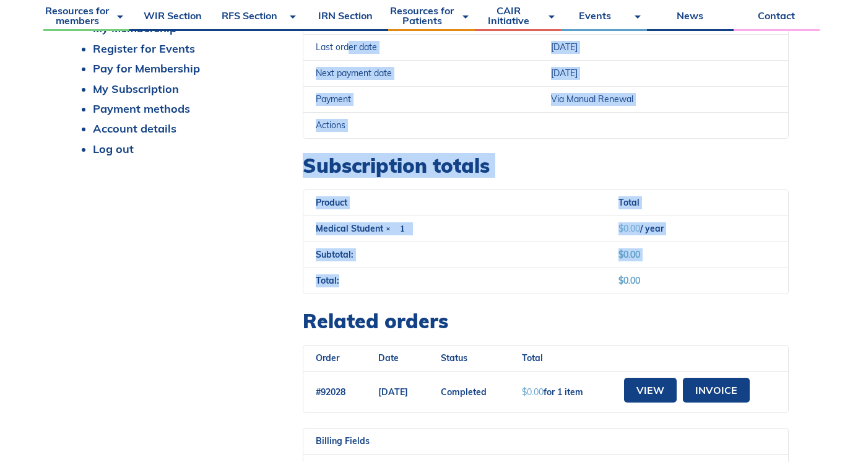
scroll to position [398, 0]
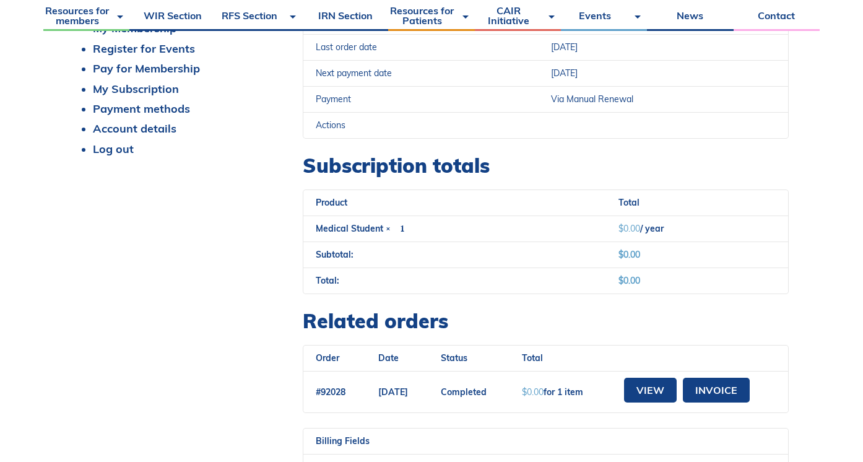
click at [428, 358] on th "Date" at bounding box center [397, 357] width 62 height 25
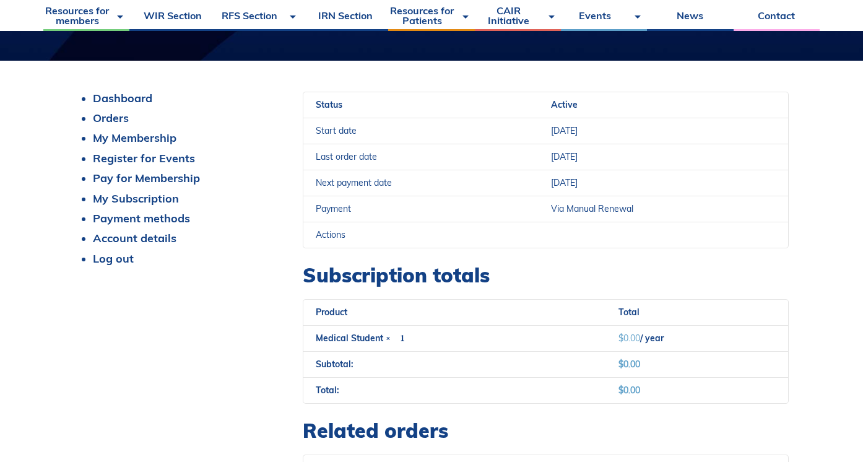
scroll to position [217, 0]
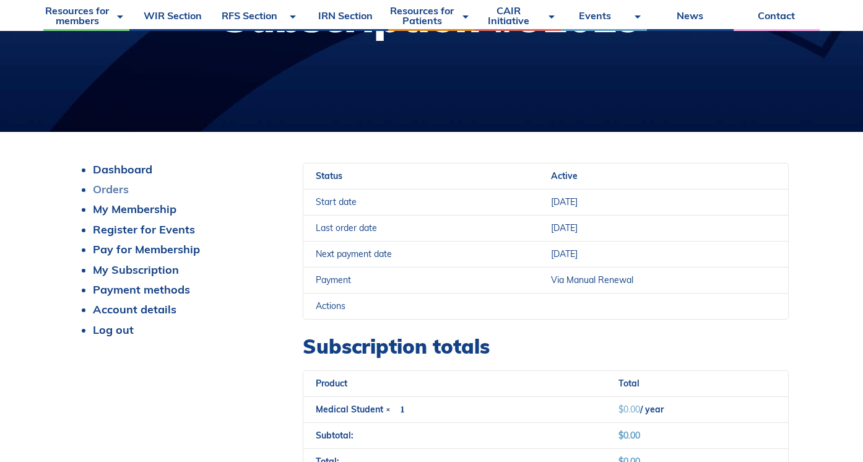
click at [126, 187] on link "Orders" at bounding box center [111, 189] width 36 height 14
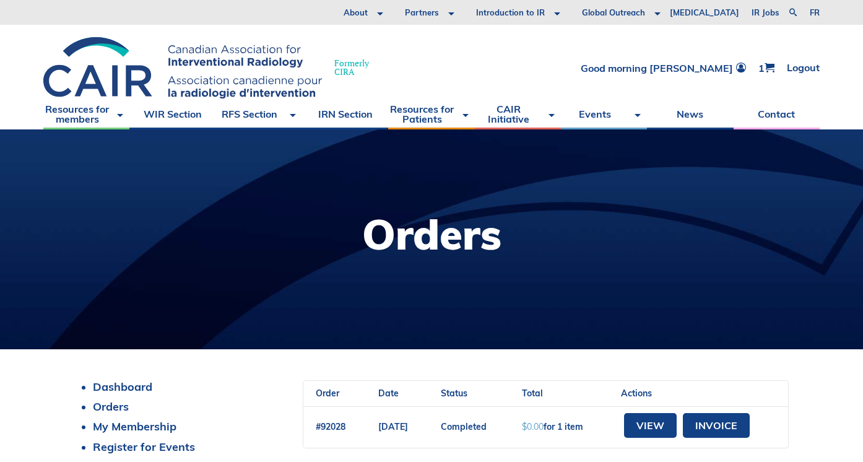
scroll to position [126, 0]
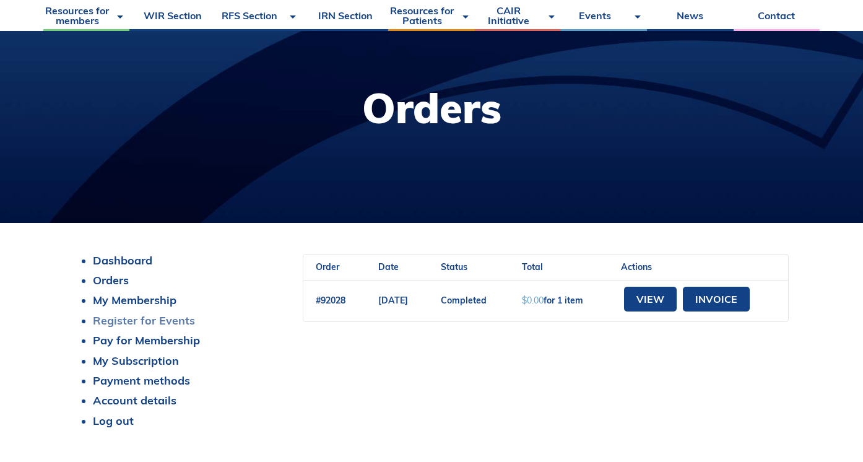
click at [139, 321] on link "Register for Events" at bounding box center [144, 320] width 102 height 14
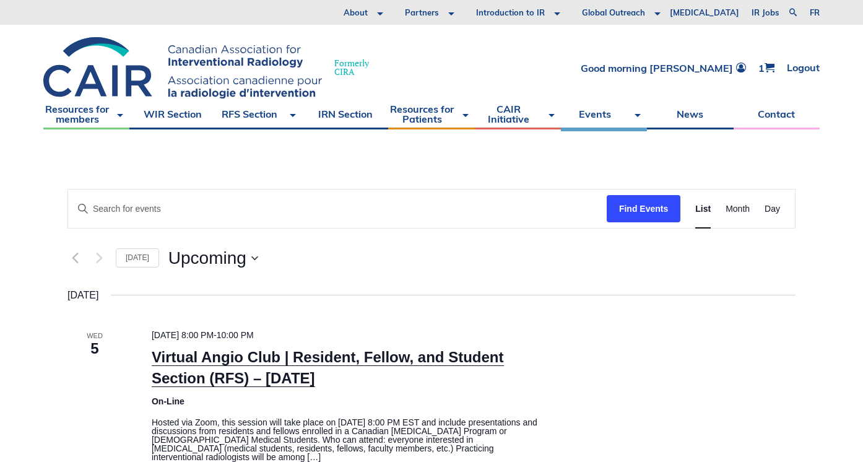
click at [293, 374] on link "Virtual Angio Club | Resident, Fellow, and Student Section (RFS) – [DATE]" at bounding box center [328, 367] width 352 height 38
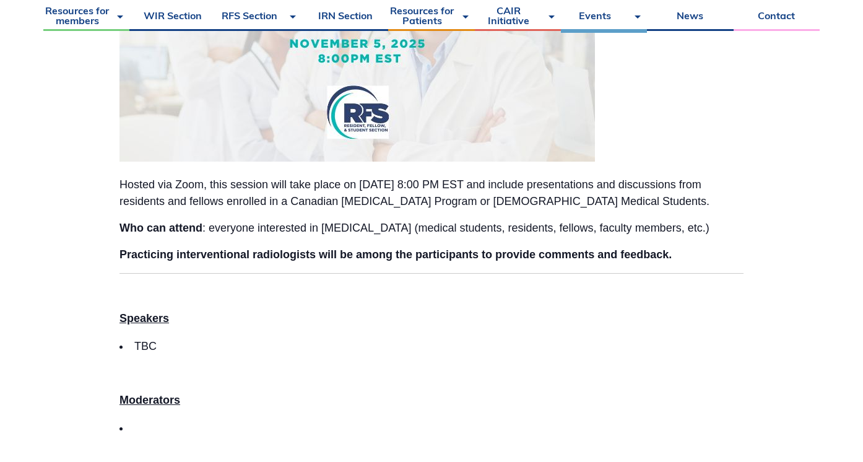
scroll to position [521, 0]
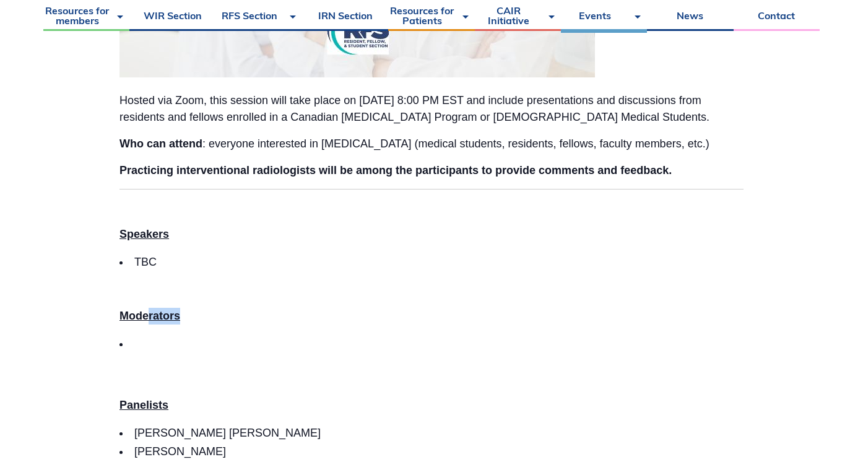
drag, startPoint x: 151, startPoint y: 313, endPoint x: 205, endPoint y: 316, distance: 53.9
click at [205, 316] on p "Moderators" at bounding box center [431, 316] width 624 height 17
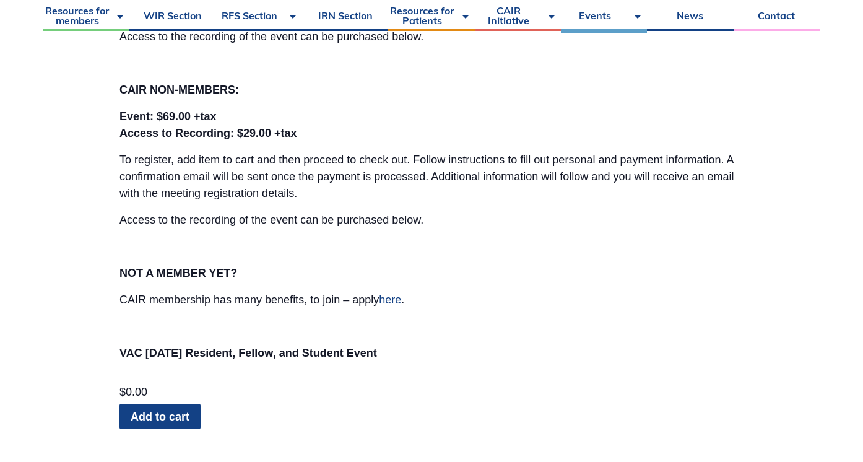
scroll to position [1147, 0]
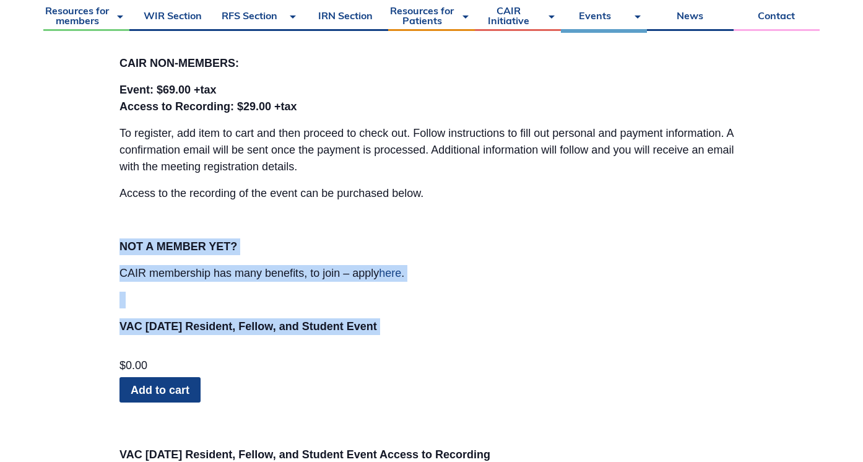
drag, startPoint x: 177, startPoint y: 230, endPoint x: 288, endPoint y: 335, distance: 153.2
click at [288, 335] on div "Hosted via Zoom, this session will take place on November 5, 2025, at 8:00 PM E…" at bounding box center [431, 31] width 624 height 1686
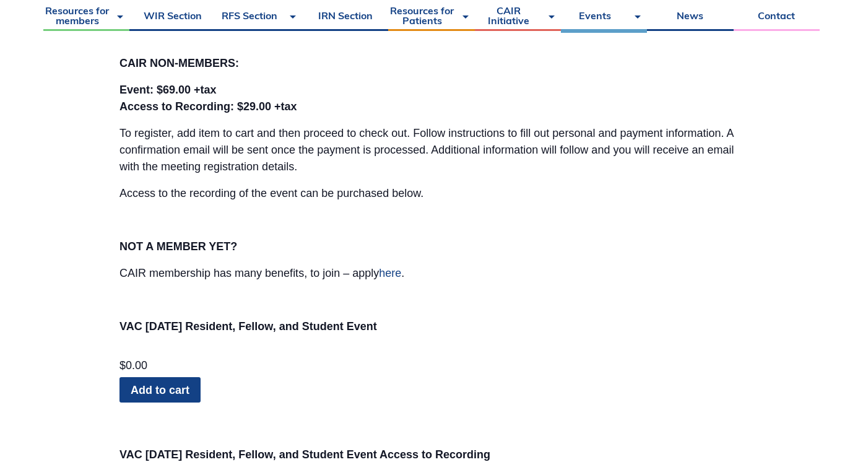
click at [287, 335] on div "Hosted via Zoom, this session will take place on November 5, 2025, at 8:00 PM E…" at bounding box center [431, 31] width 624 height 1686
click at [124, 325] on strong "VAC November 2025 Resident, Fellow, and Student Event" at bounding box center [247, 326] width 257 height 12
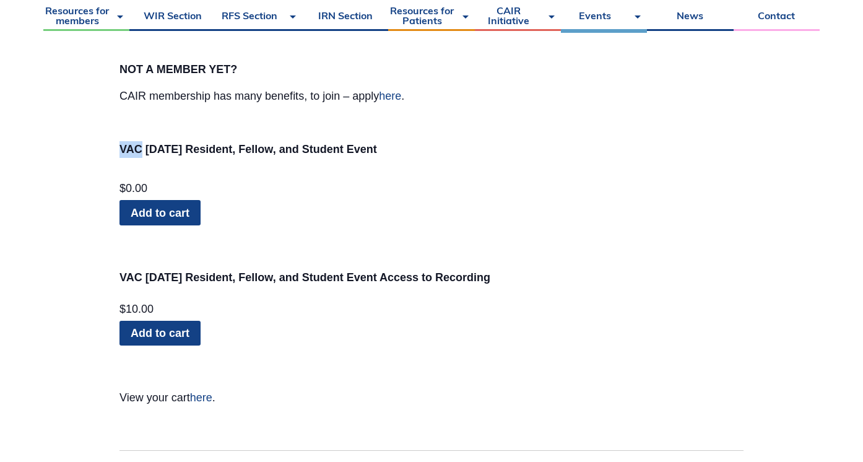
scroll to position [1299, 0]
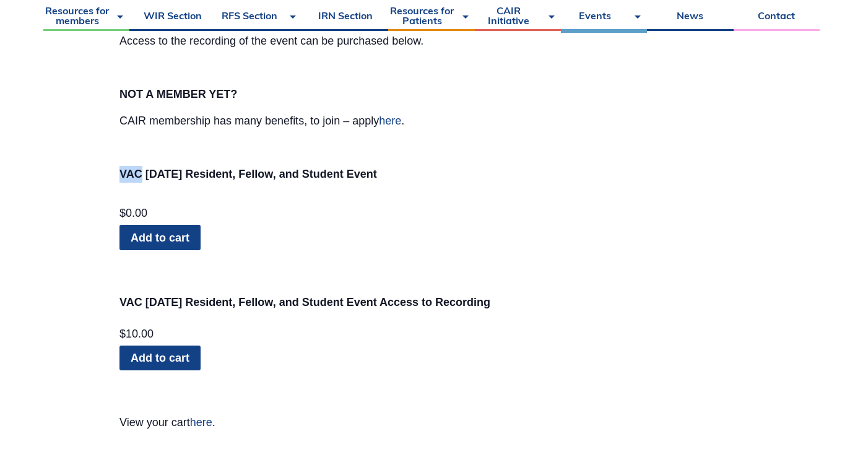
click at [146, 241] on link "Add to cart" at bounding box center [159, 237] width 81 height 25
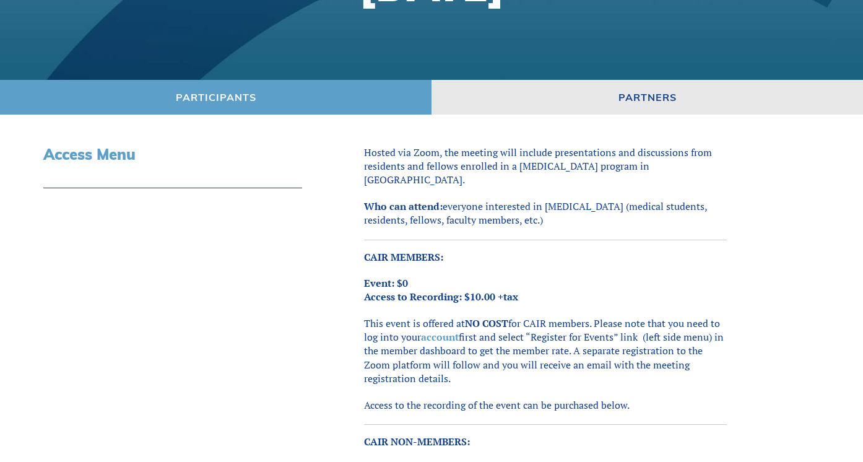
scroll to position [289, 0]
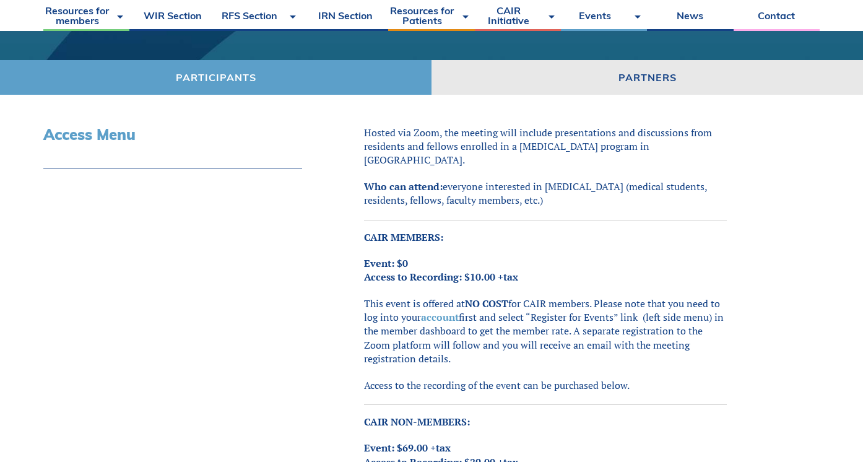
drag, startPoint x: 425, startPoint y: 288, endPoint x: 461, endPoint y: 345, distance: 67.8
click at [461, 345] on p "This event is offered at NO COST for CAIR members. Please note that you need to…" at bounding box center [545, 330] width 363 height 69
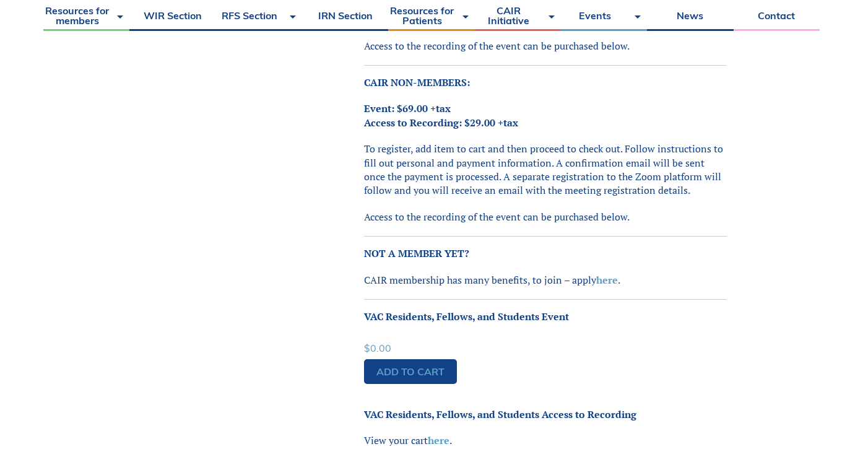
scroll to position [653, 0]
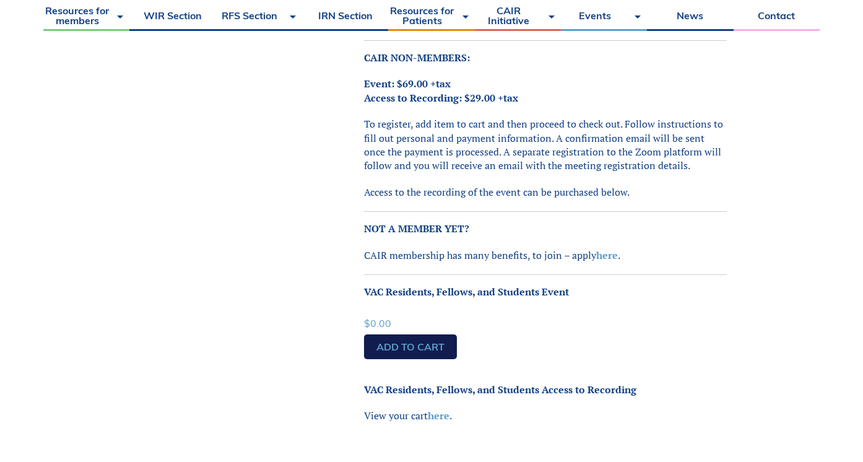
click at [452, 334] on link "Add to cart" at bounding box center [410, 346] width 93 height 25
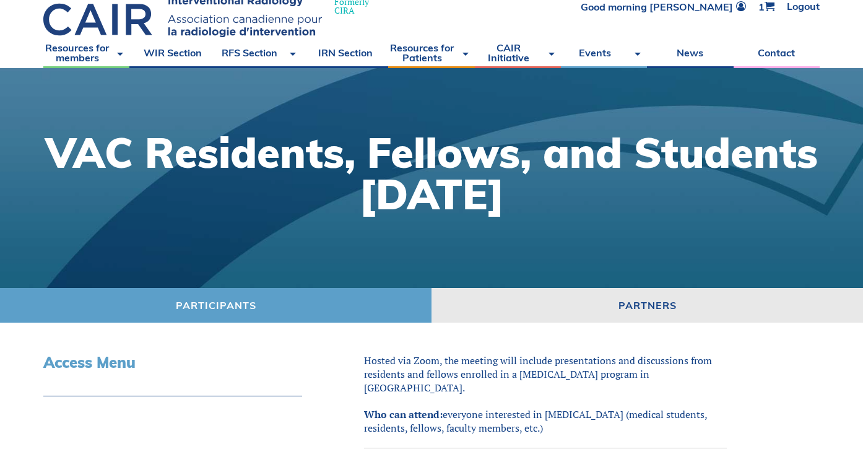
scroll to position [140, 0]
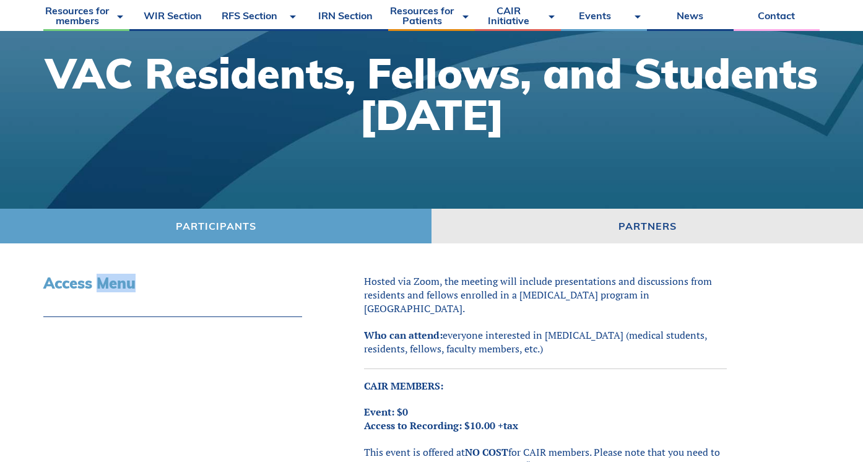
drag, startPoint x: 101, startPoint y: 286, endPoint x: 192, endPoint y: 286, distance: 91.6
click at [193, 286] on h3 "Access Menu" at bounding box center [172, 283] width 259 height 18
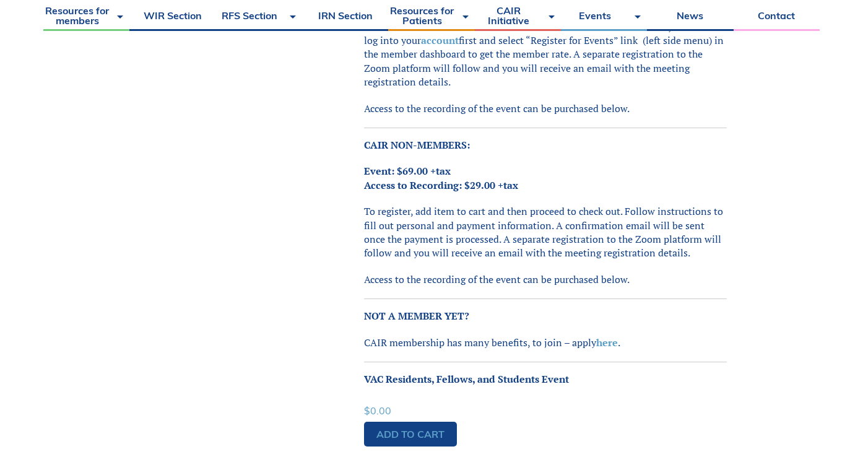
scroll to position [715, 0]
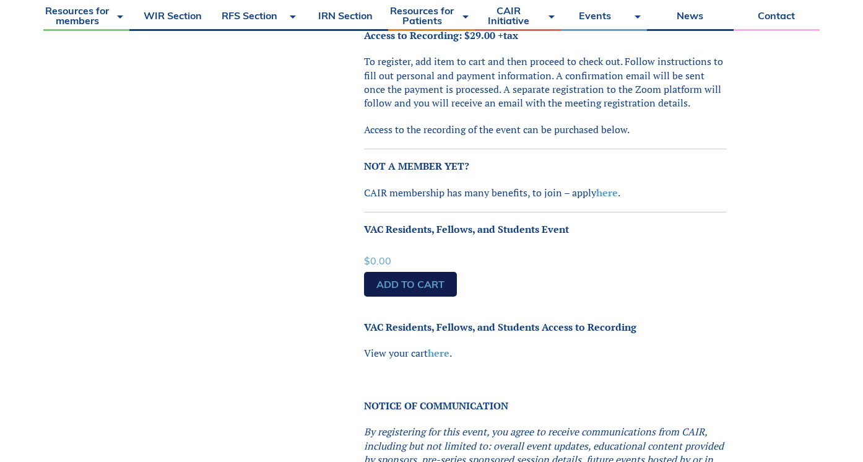
click at [407, 272] on link "Add to cart" at bounding box center [410, 284] width 93 height 25
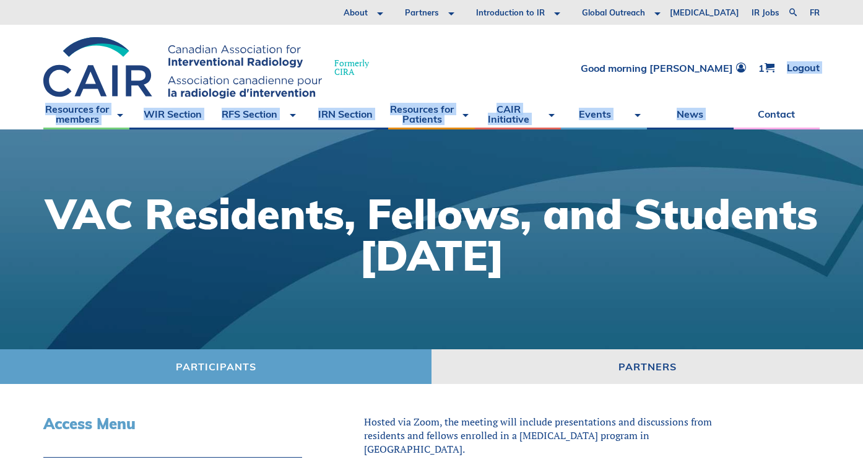
drag, startPoint x: 785, startPoint y: 69, endPoint x: 749, endPoint y: 97, distance: 45.8
click at [748, 113] on div "About Vision and Mission Board of Directors Annual Reports Financial Statements…" at bounding box center [431, 64] width 863 height 129
click at [764, 73] on link "1" at bounding box center [766, 67] width 16 height 11
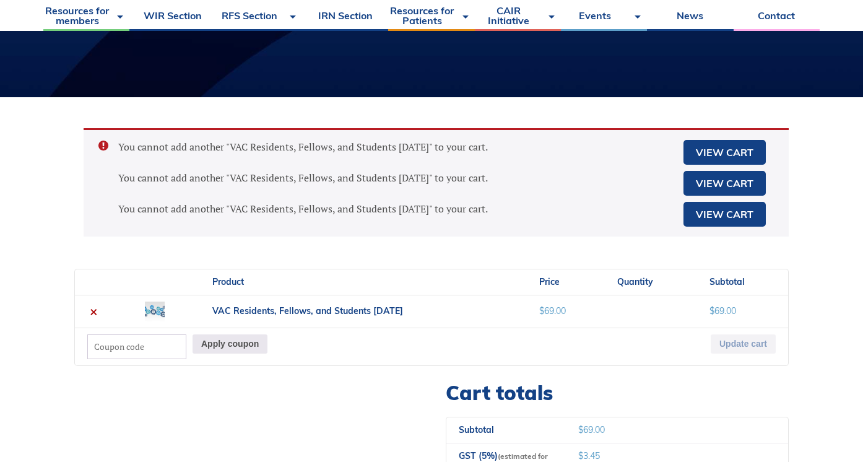
scroll to position [263, 0]
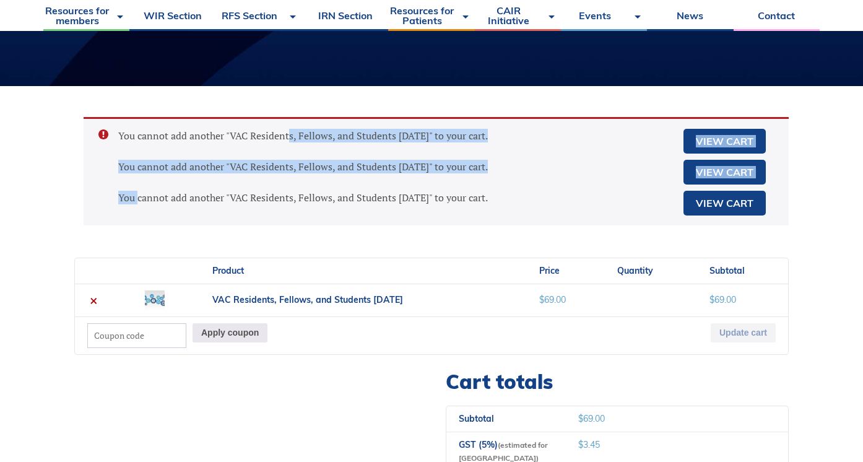
drag, startPoint x: 269, startPoint y: 141, endPoint x: 404, endPoint y: 187, distance: 142.5
click at [404, 187] on ul "You cannot add another "VAC Residents, Fellows, and Students [DATE]" to your ca…" at bounding box center [436, 171] width 705 height 108
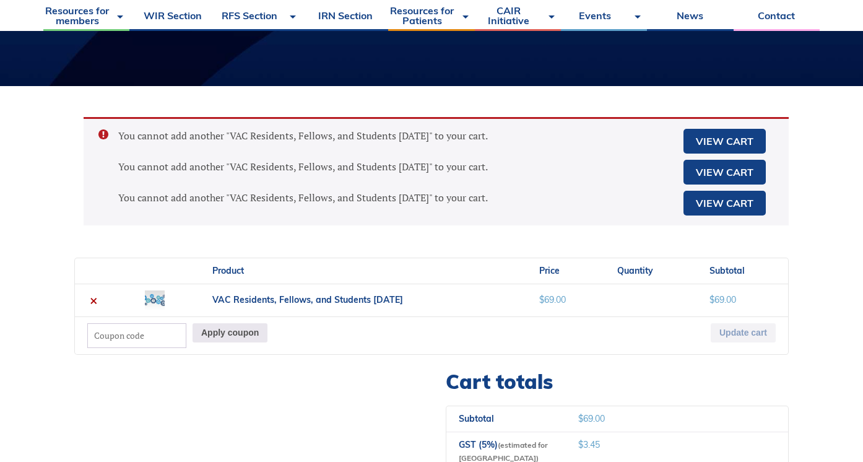
click at [402, 210] on li "You cannot add another "VAC Residents, Fellows, and Students [DATE]" to your ca…" at bounding box center [443, 203] width 650 height 25
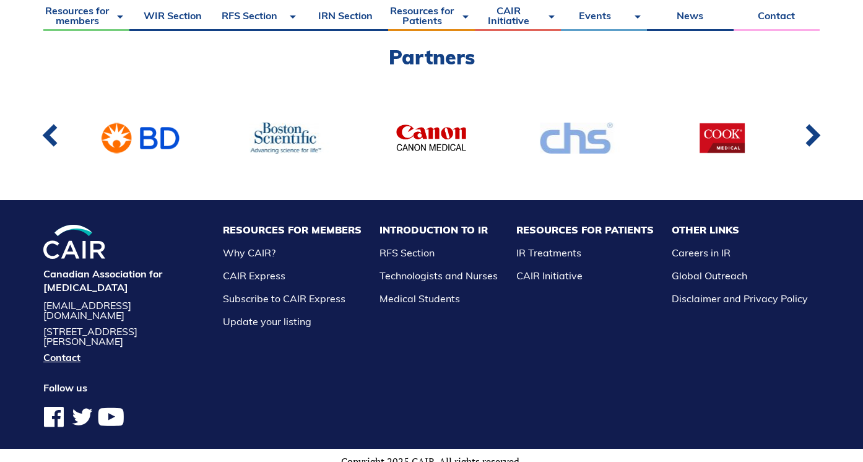
scroll to position [848, 0]
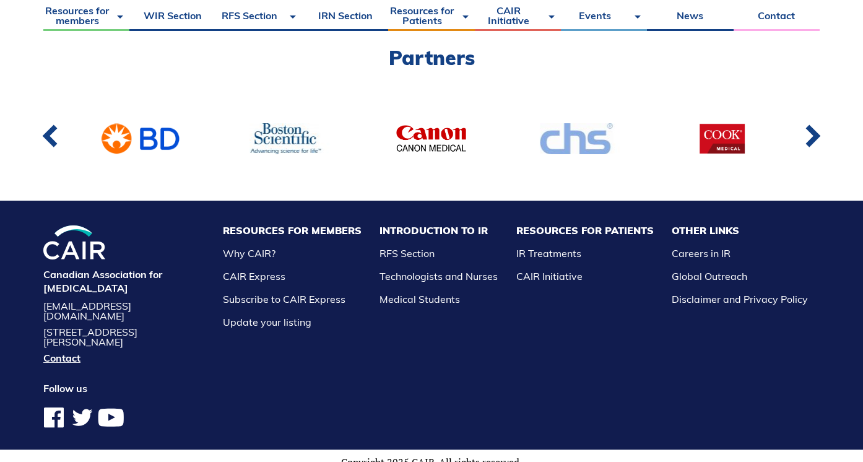
click at [54, 274] on h4 "Canadian Association for [MEDICAL_DATA]" at bounding box center [124, 281] width 162 height 28
drag, startPoint x: 54, startPoint y: 274, endPoint x: 168, endPoint y: 285, distance: 113.8
click at [168, 285] on h4 "Canadian Association for [MEDICAL_DATA]" at bounding box center [124, 281] width 162 height 28
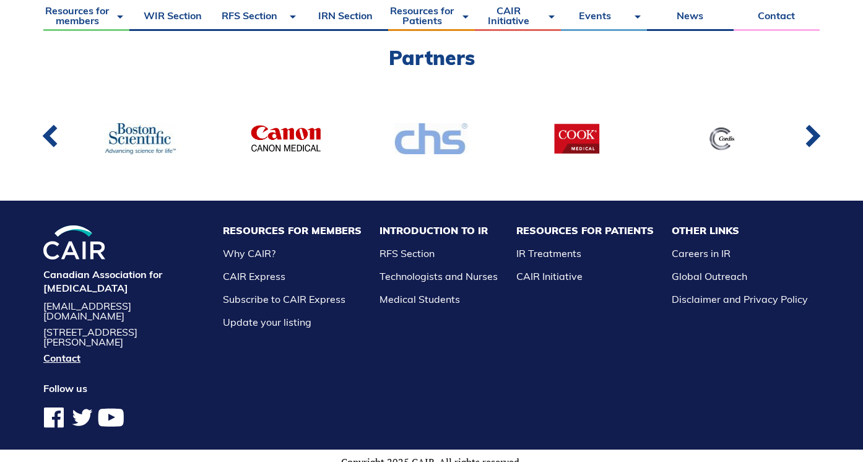
copy h4 "Canadian Association for [MEDICAL_DATA]"
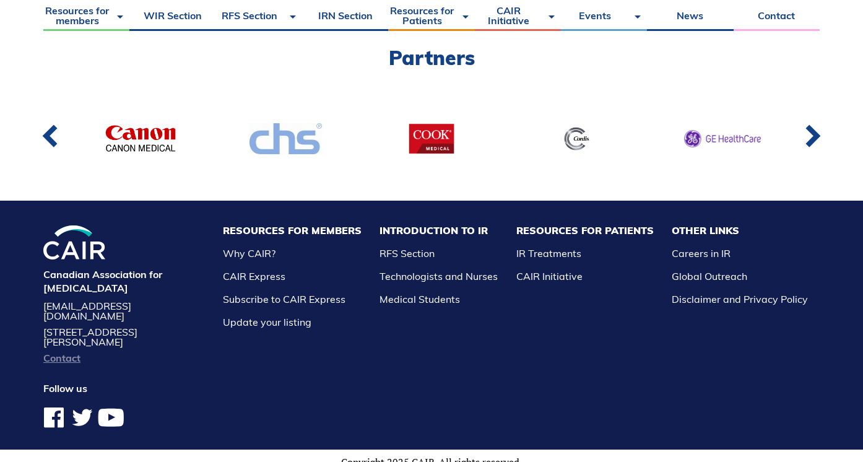
click at [54, 353] on link "Contact" at bounding box center [124, 358] width 162 height 10
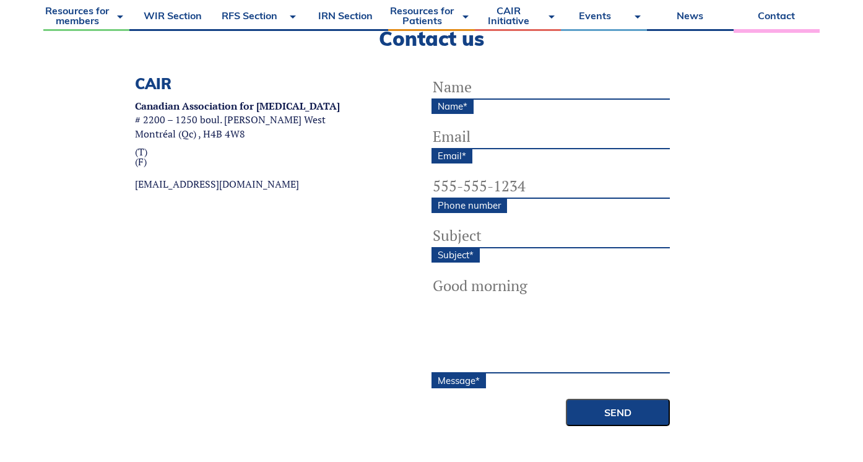
scroll to position [412, 0]
type input "a"
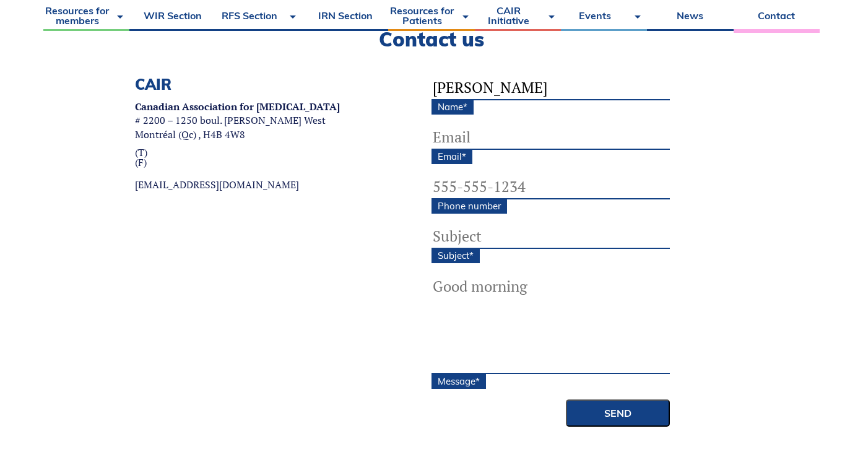
type input "Fatima Awan"
type input "fza921@usask.ca"
click at [557, 233] on input "Subject *" at bounding box center [550, 236] width 238 height 25
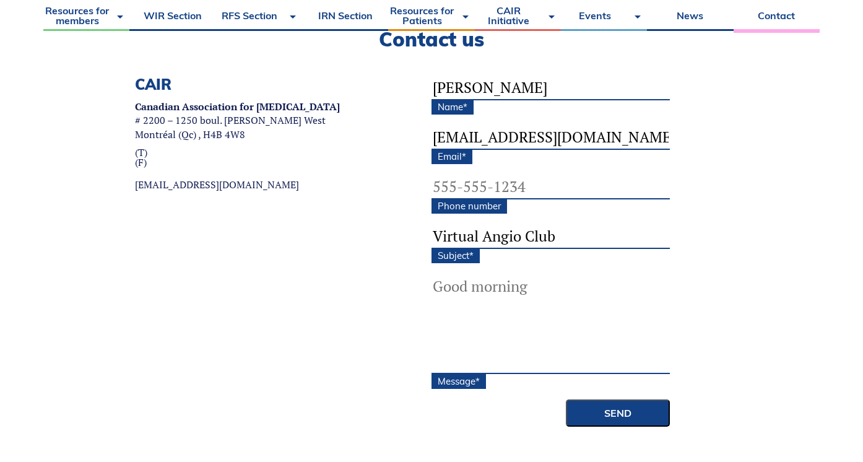
type input "Virtual Angio Club"
click at [544, 285] on textarea "Message *" at bounding box center [550, 324] width 238 height 99
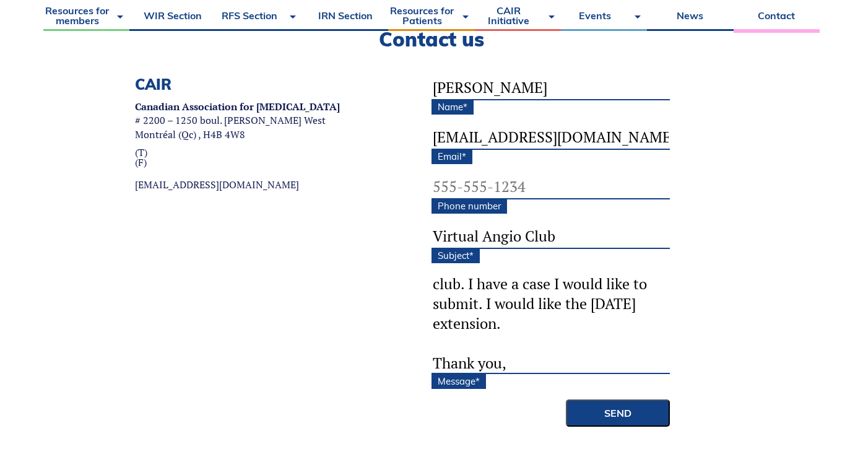
scroll to position [121, 0]
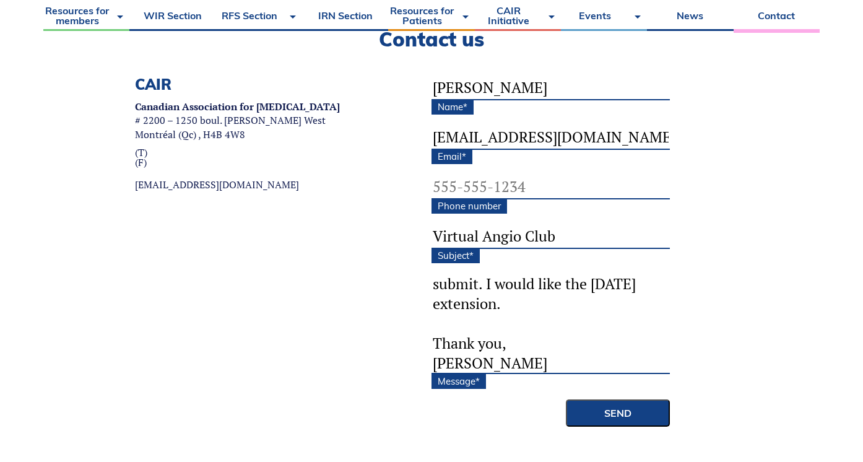
click at [585, 301] on textarea "Hello, I am following up in regards to my previous e-mail regarding the submiss…" at bounding box center [550, 324] width 238 height 99
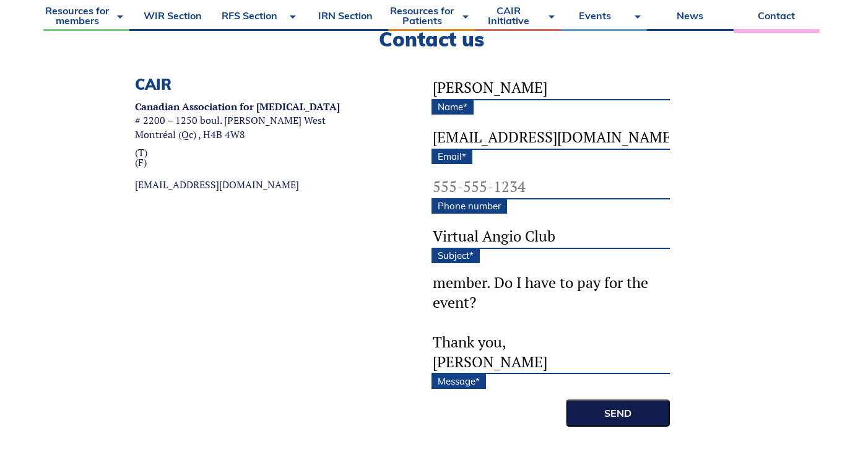
type textarea "Hello, I am following up in regards to my previous e-mail regarding the submiss…"
click at [614, 405] on input "Send" at bounding box center [618, 412] width 104 height 27
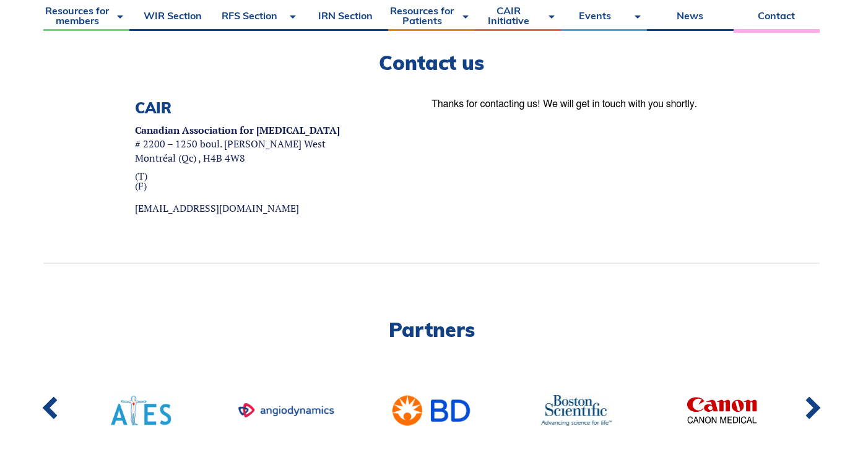
scroll to position [343, 0]
